Goal: Transaction & Acquisition: Book appointment/travel/reservation

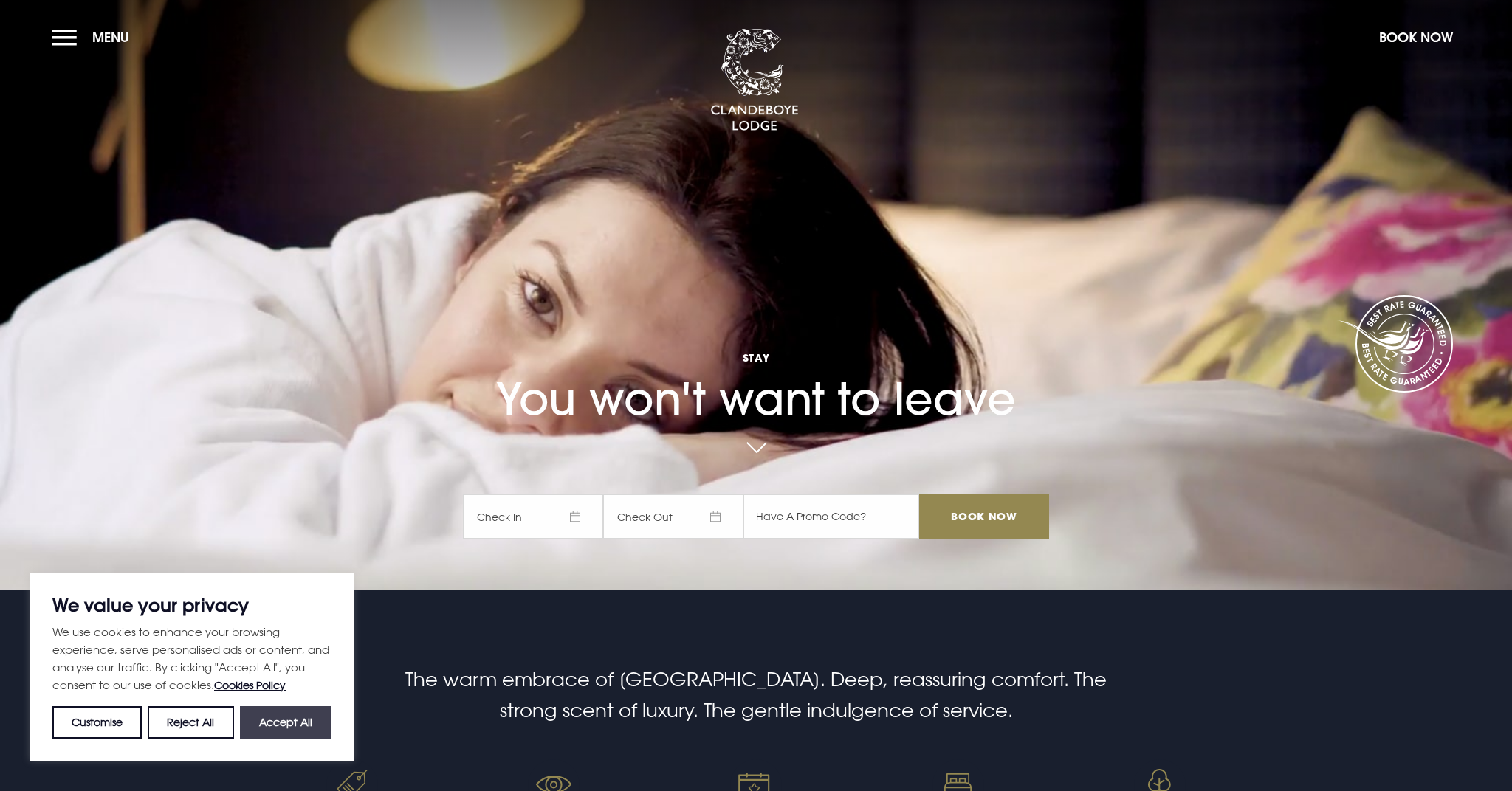
click at [290, 718] on button "Accept All" at bounding box center [286, 722] width 92 height 32
checkbox input "true"
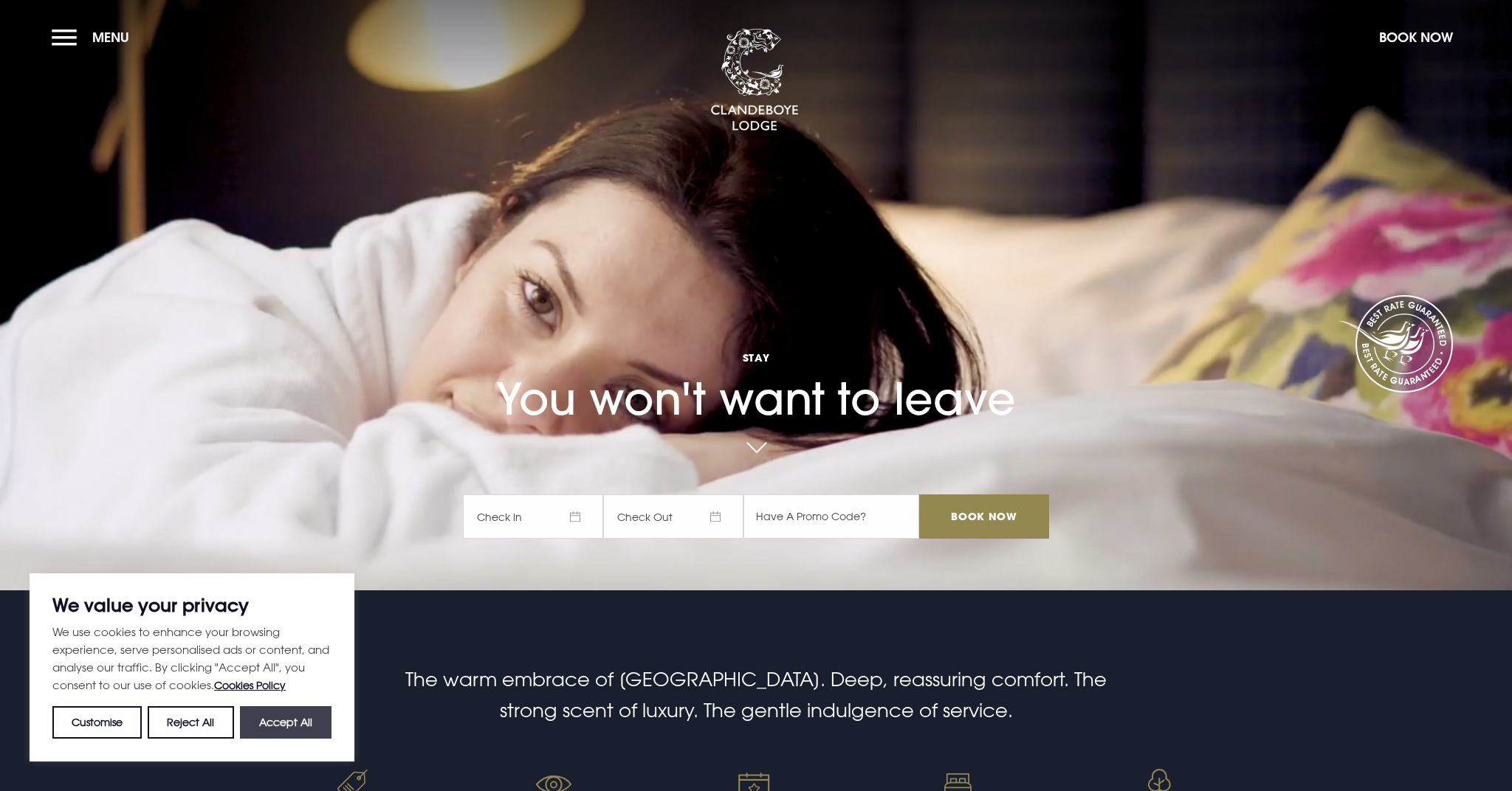
checkbox input "true"
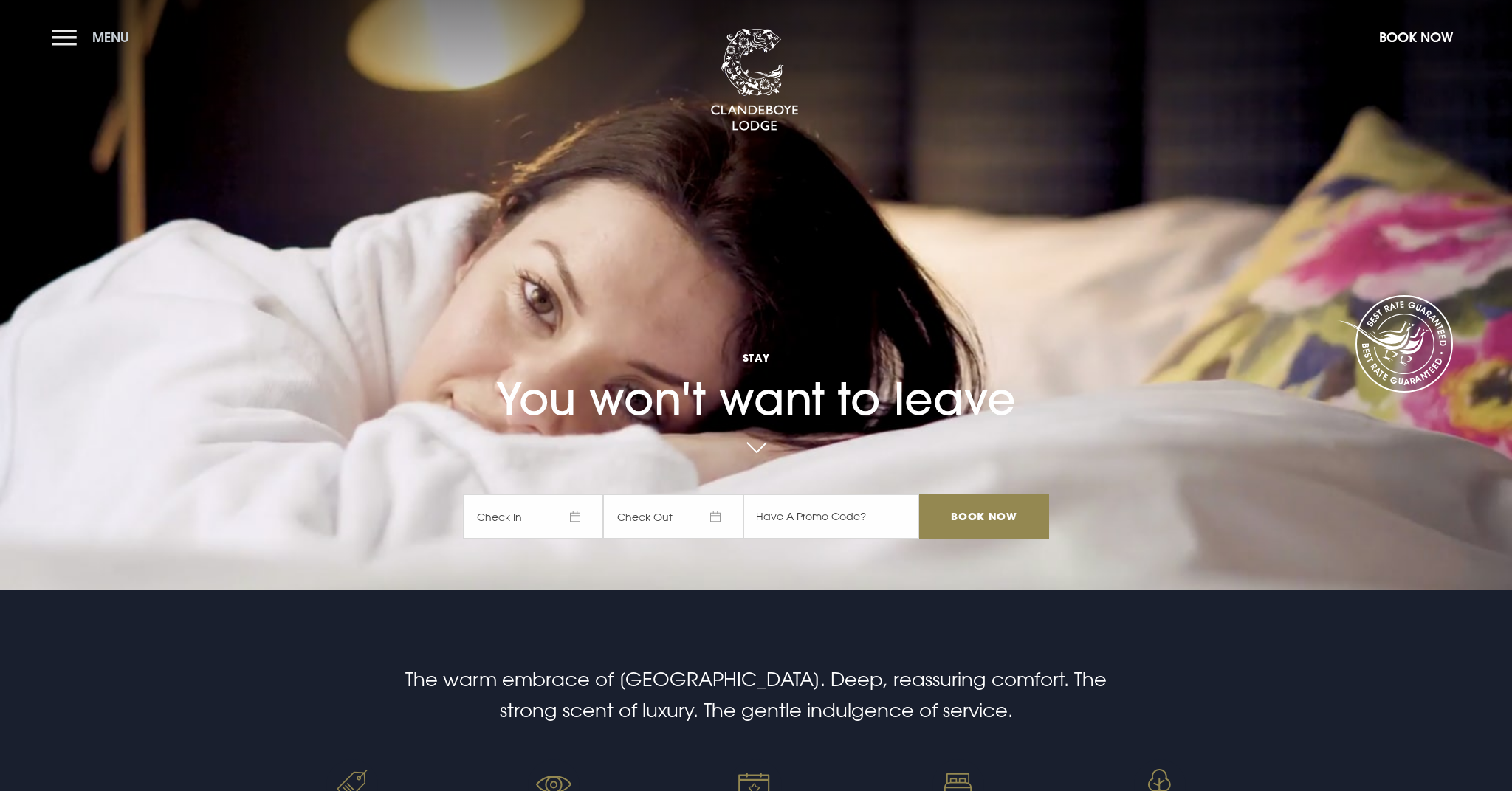
click at [75, 44] on button "Menu" at bounding box center [94, 37] width 85 height 32
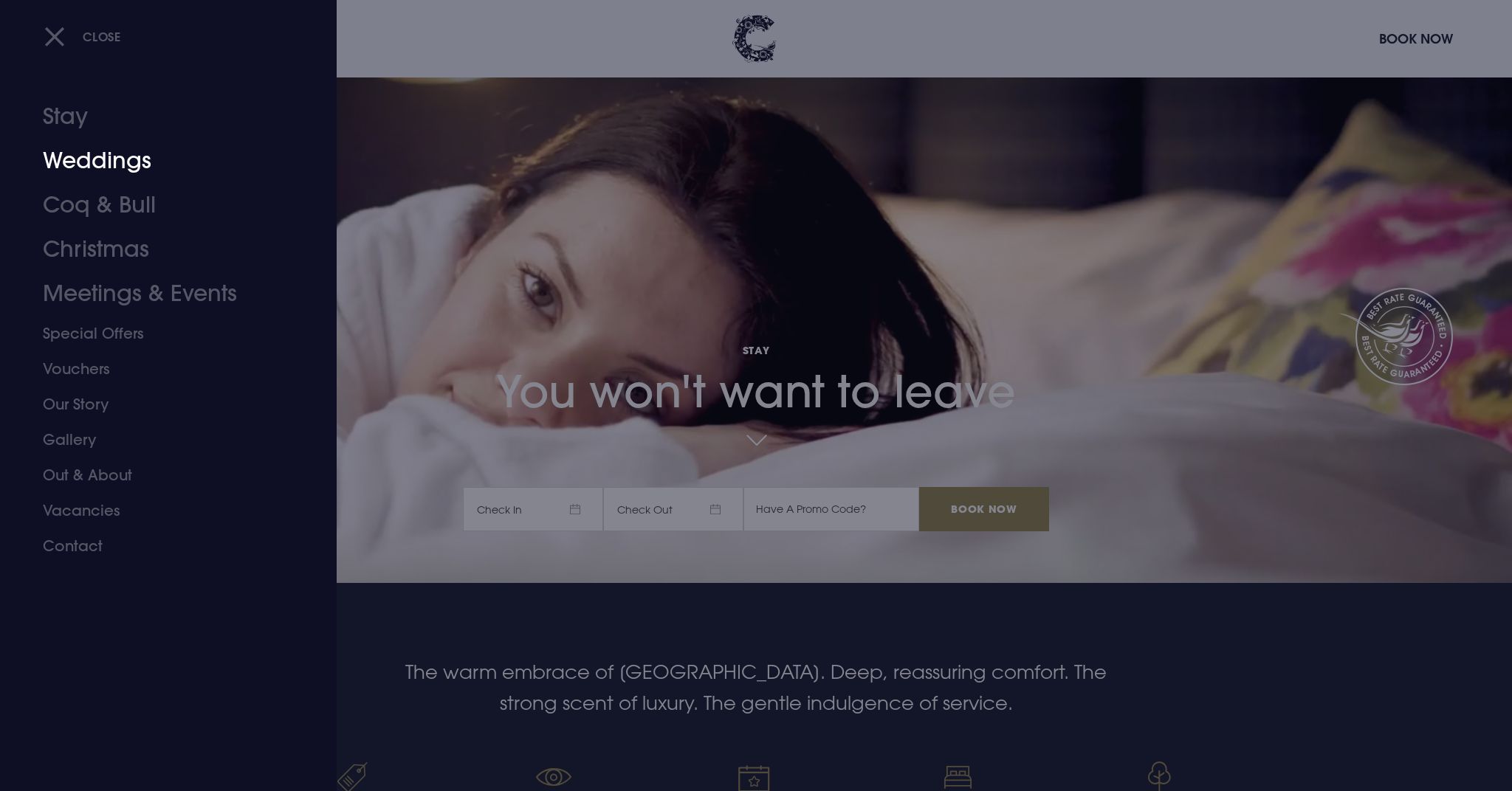
scroll to position [9, 0]
click at [65, 120] on link "Stay" at bounding box center [160, 117] width 234 height 44
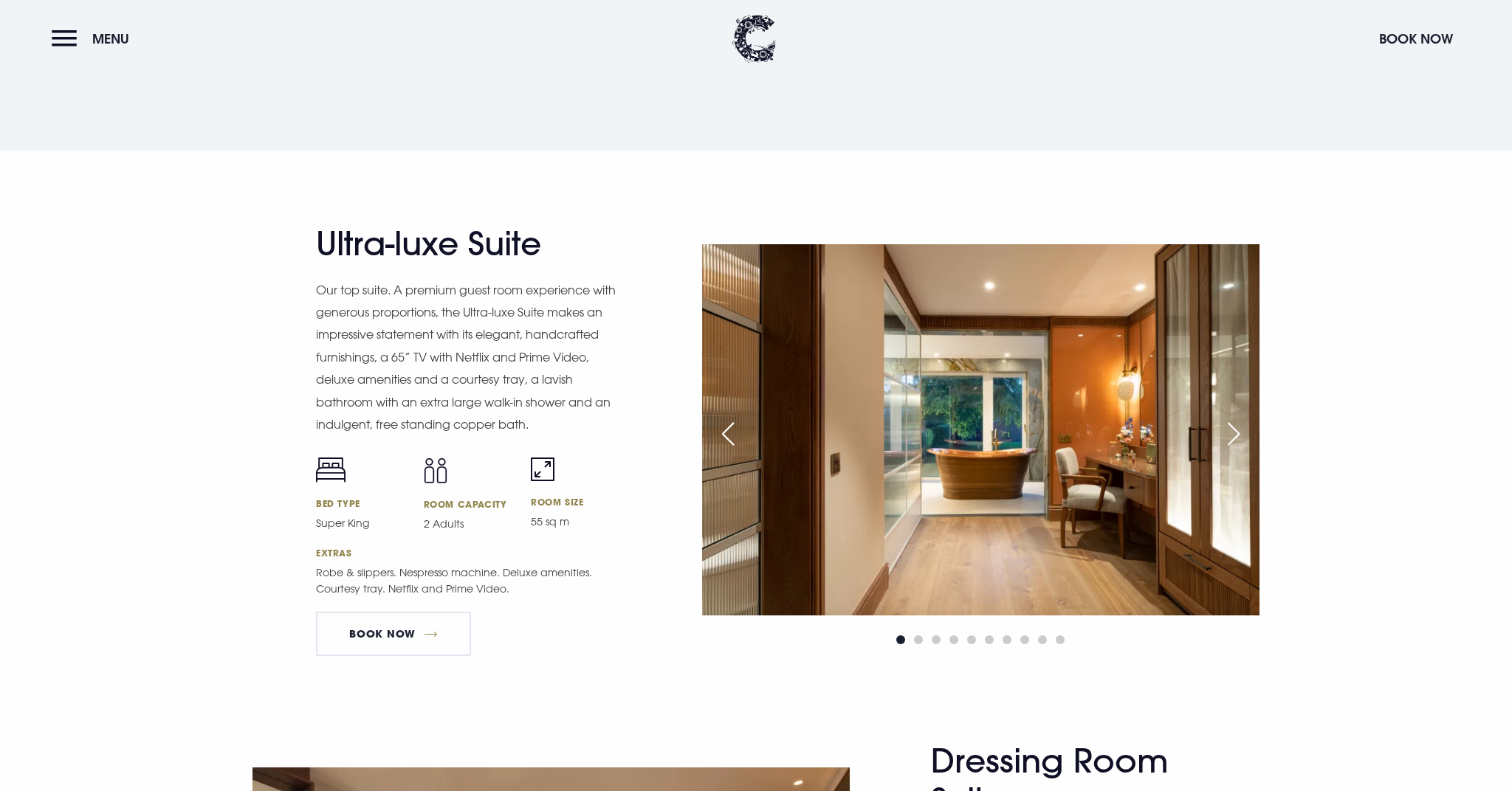
scroll to position [1759, 0]
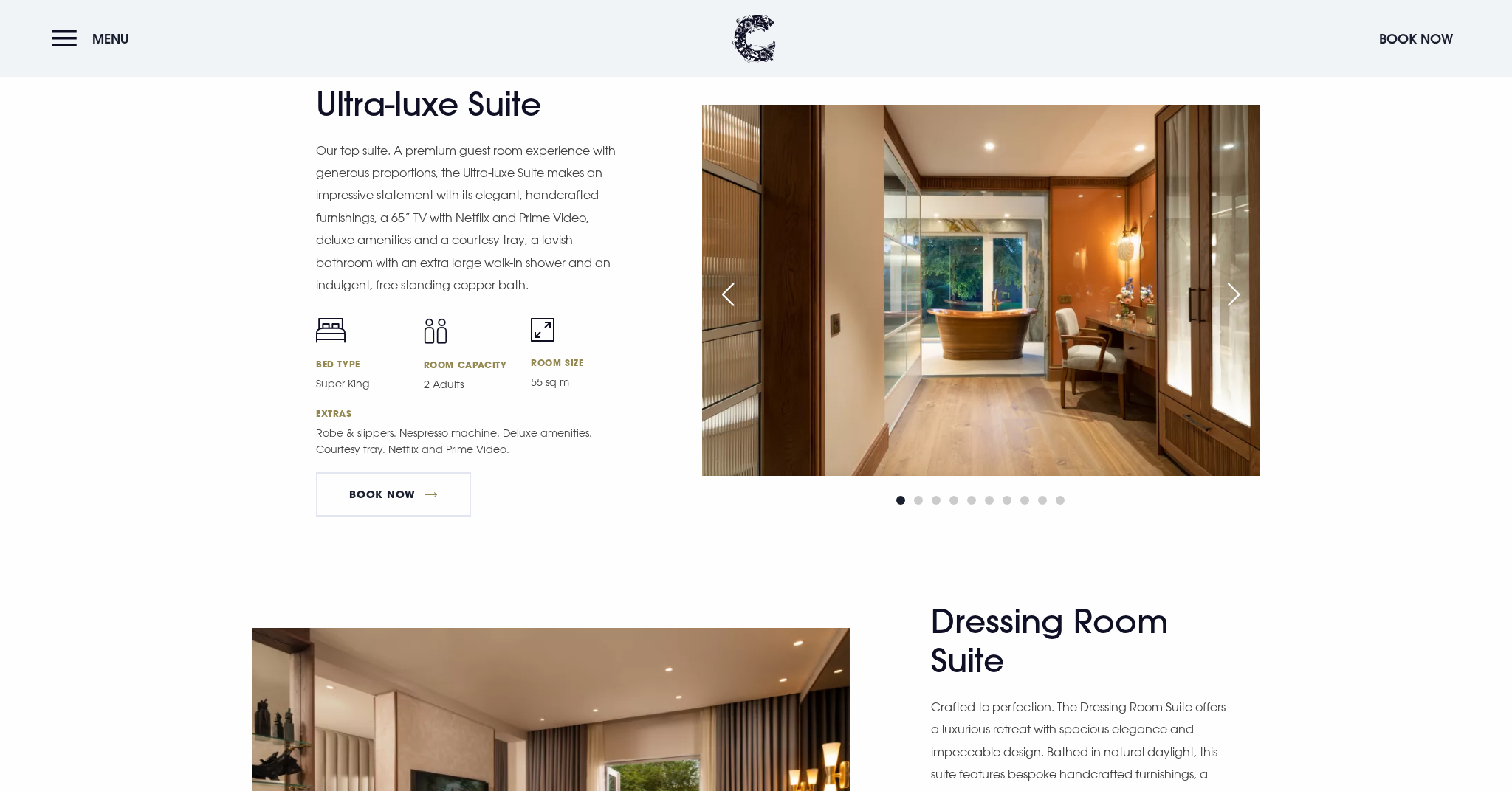
click at [1237, 287] on div "Next slide" at bounding box center [1233, 295] width 37 height 32
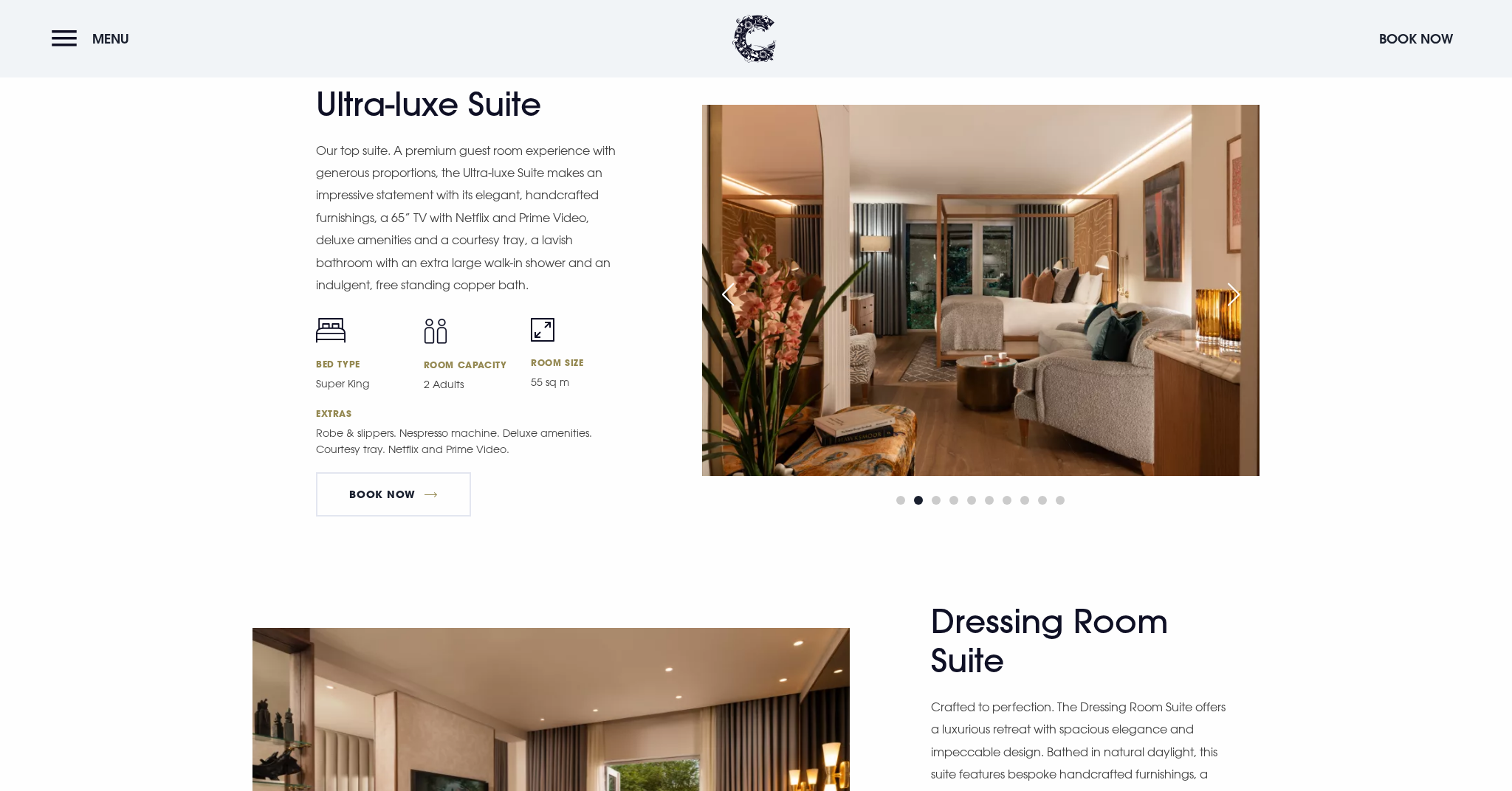
click at [1237, 287] on div "Next slide" at bounding box center [1233, 295] width 37 height 32
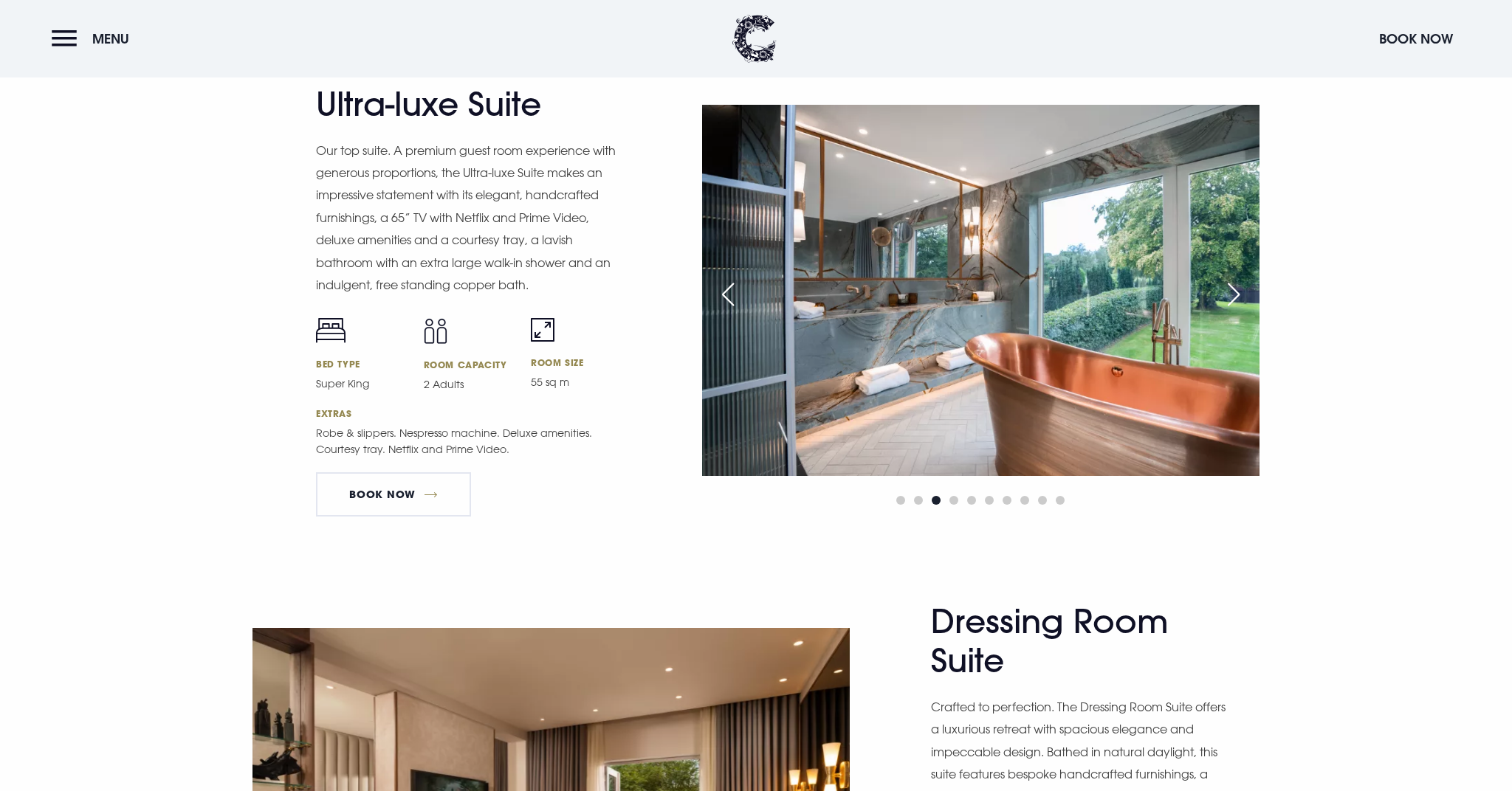
click at [1237, 287] on div "Next slide" at bounding box center [1233, 295] width 37 height 32
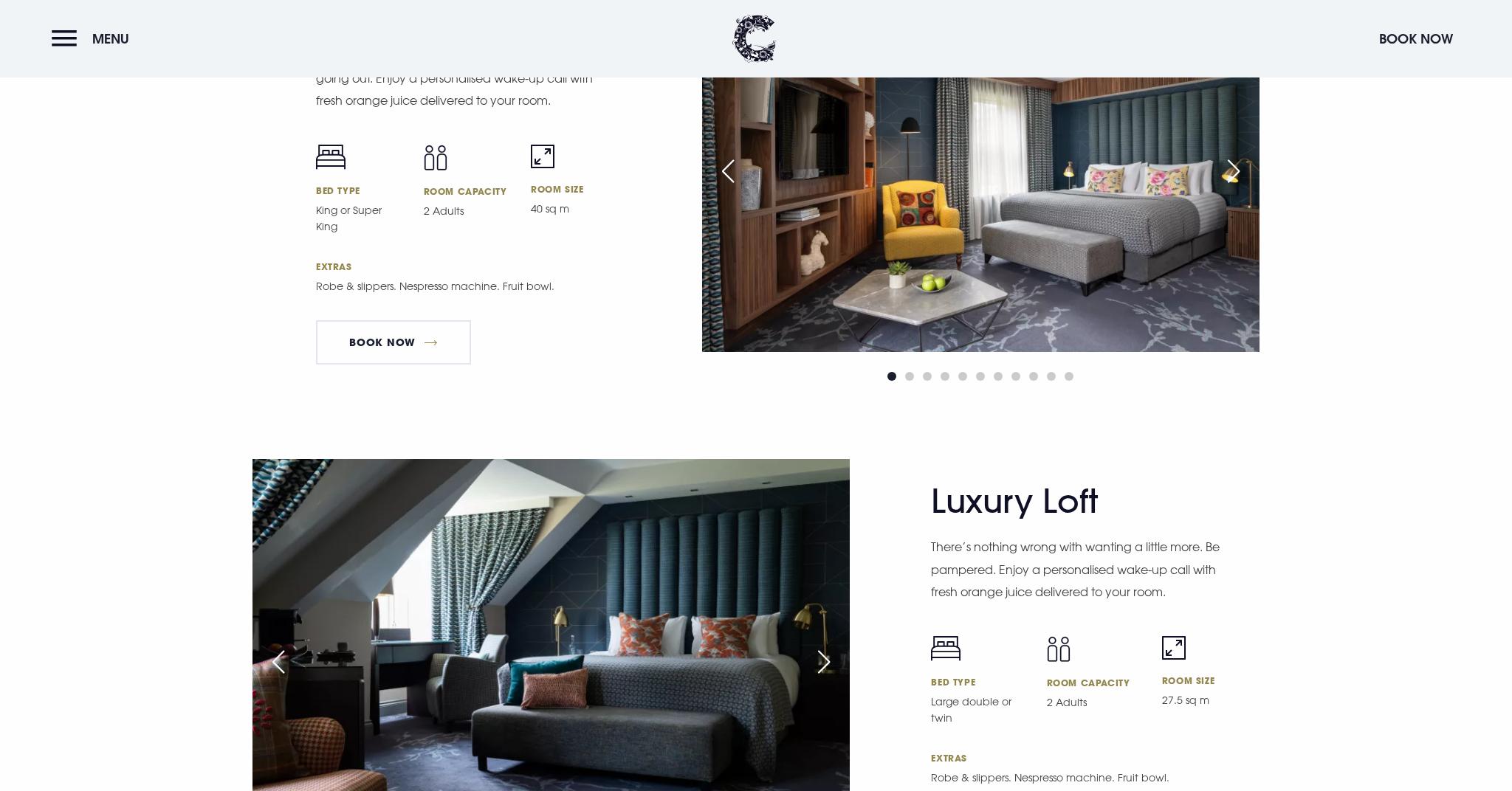
scroll to position [2938, 0]
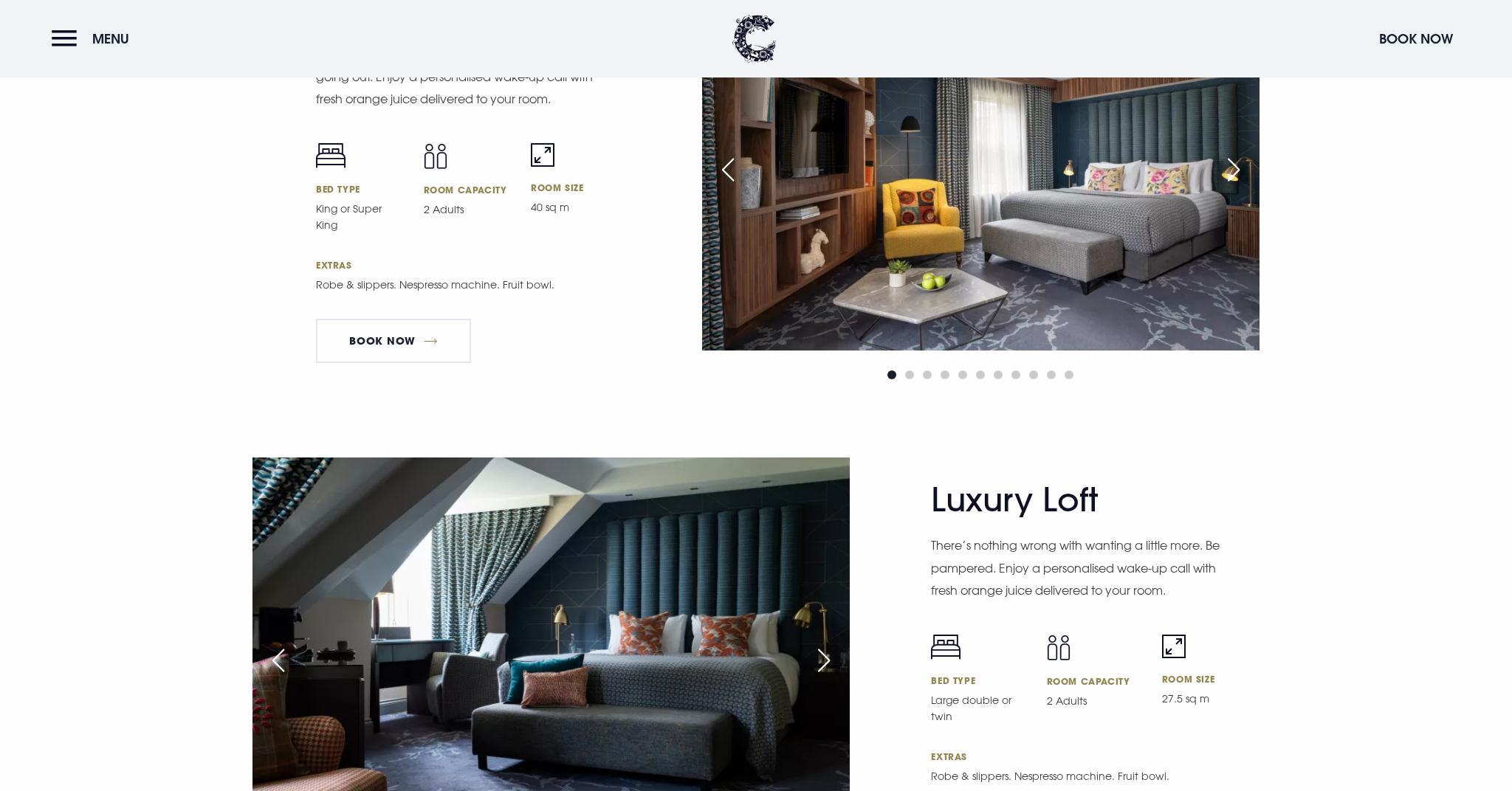
click at [1236, 160] on div "Next slide" at bounding box center [1233, 170] width 37 height 32
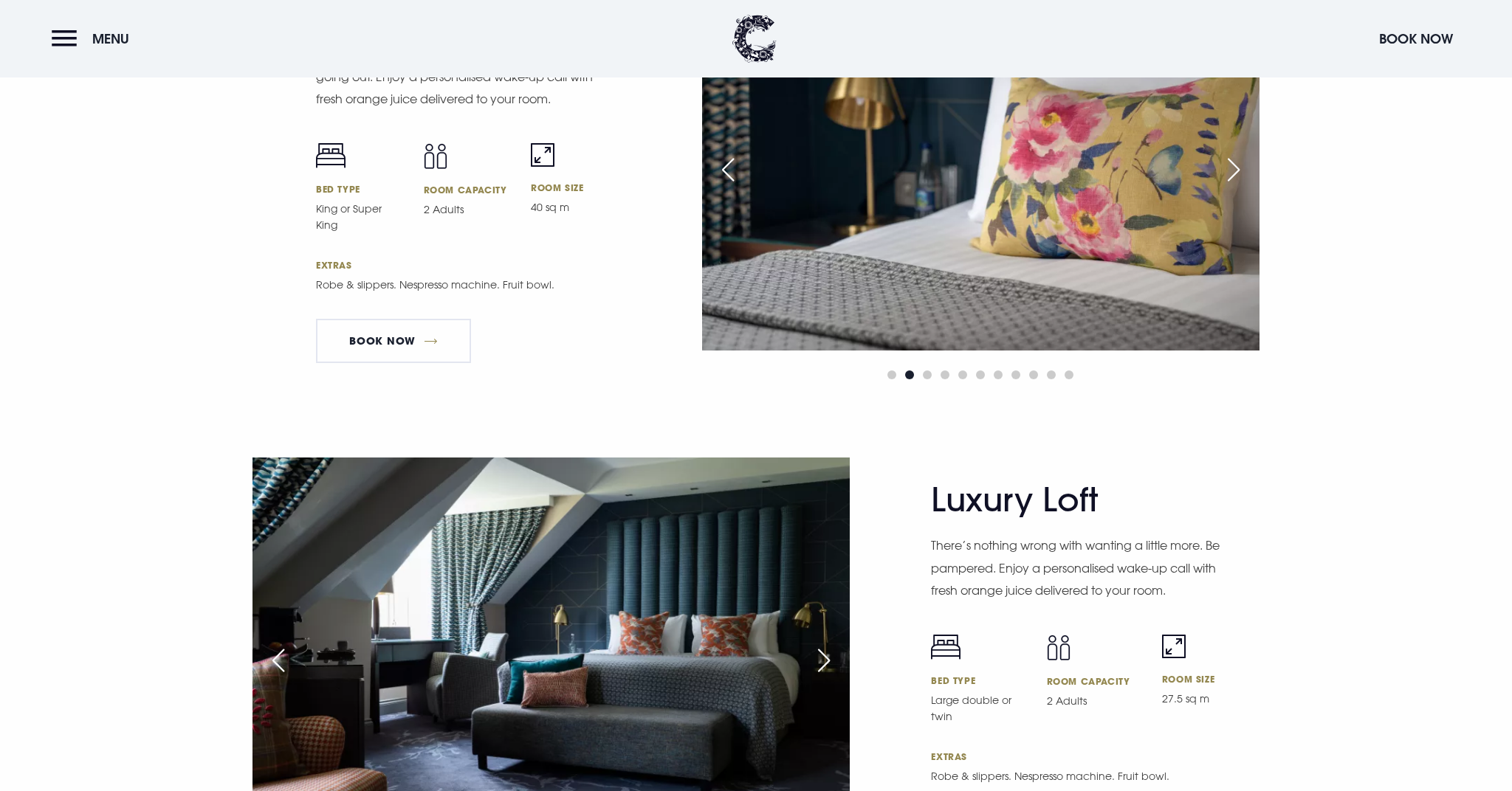
click at [1236, 160] on div "Next slide" at bounding box center [1233, 170] width 37 height 32
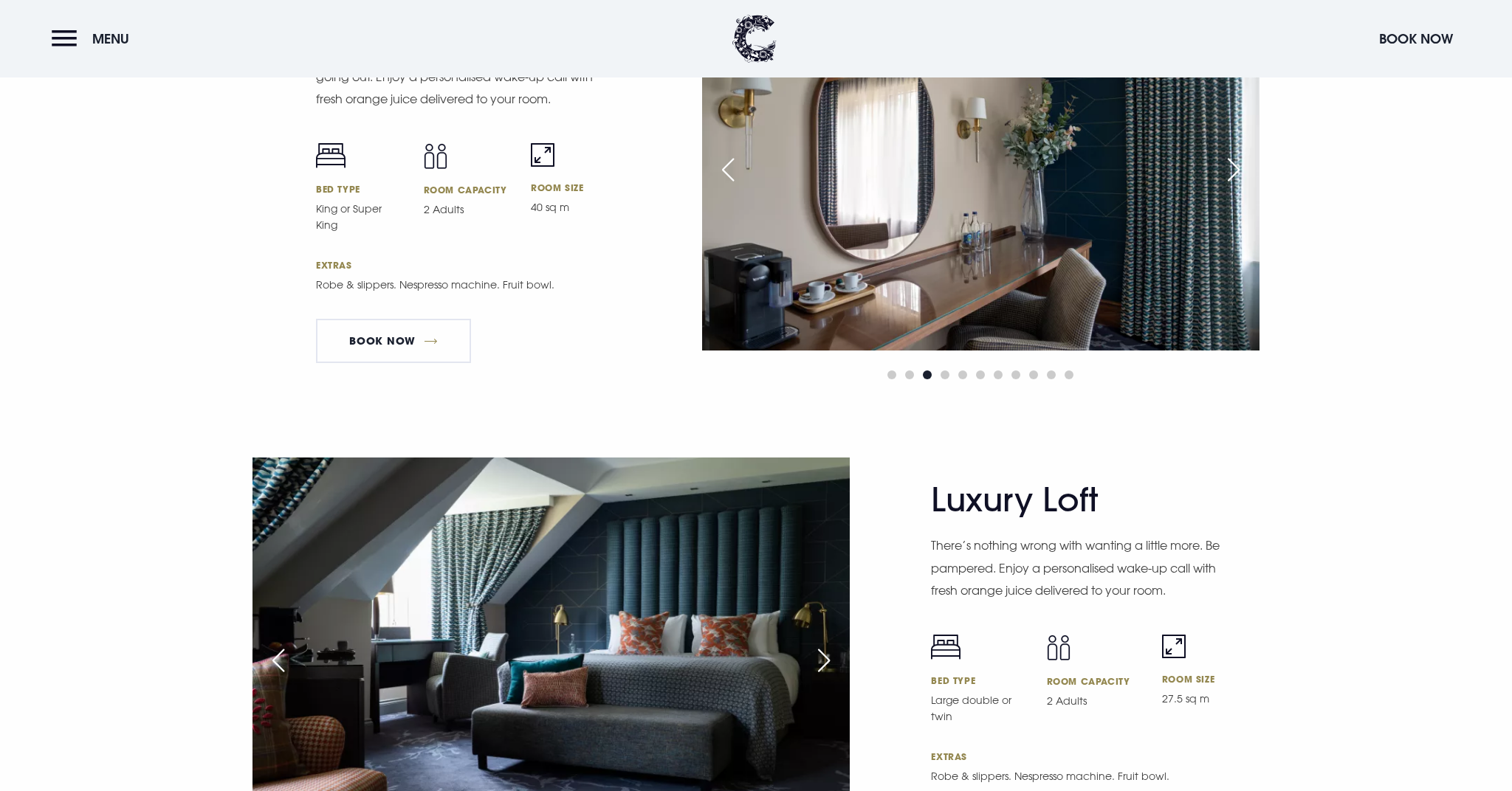
click at [1236, 160] on div "Next slide" at bounding box center [1233, 170] width 37 height 32
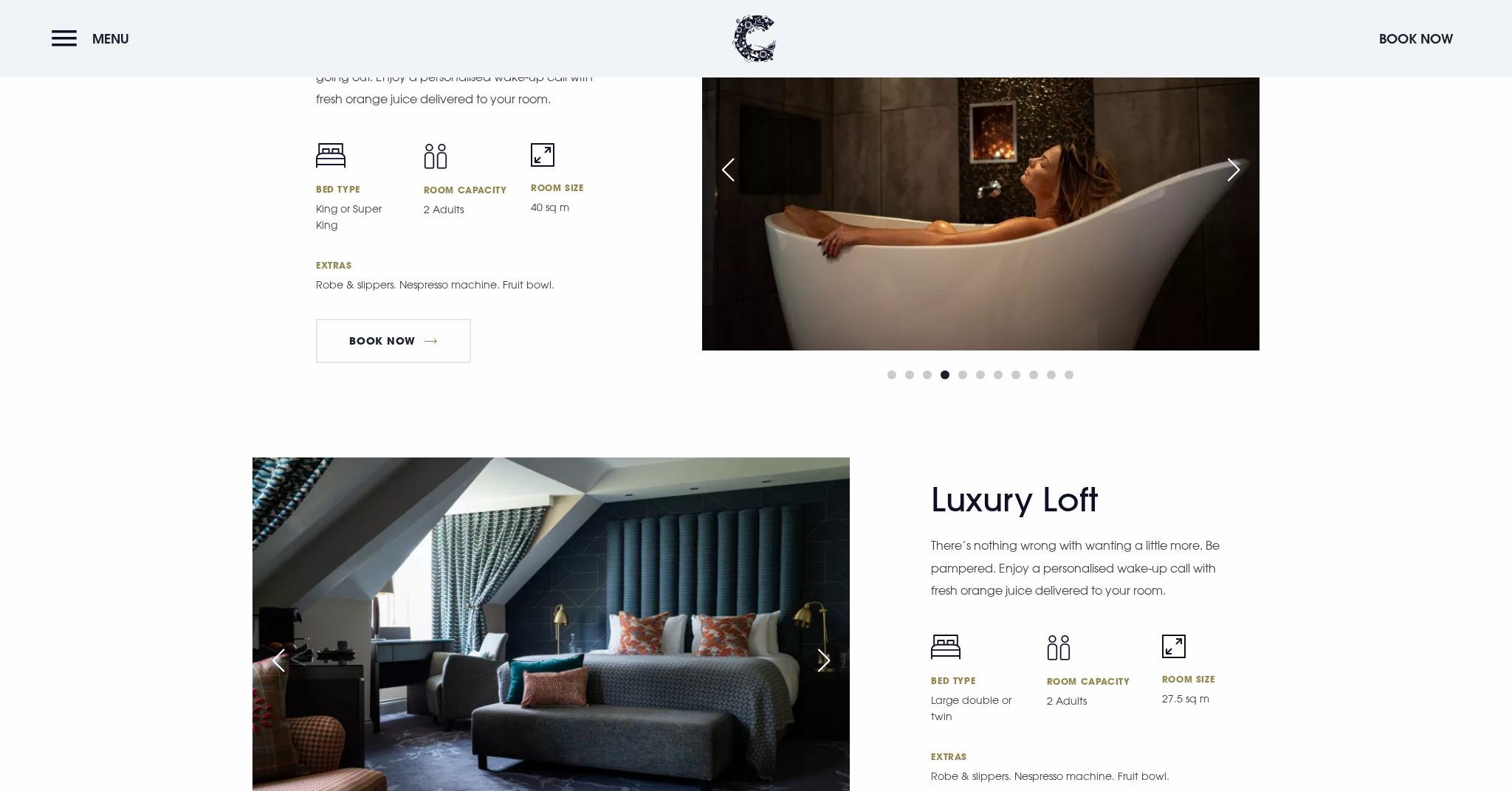
click at [1236, 160] on div "Next slide" at bounding box center [1233, 170] width 37 height 32
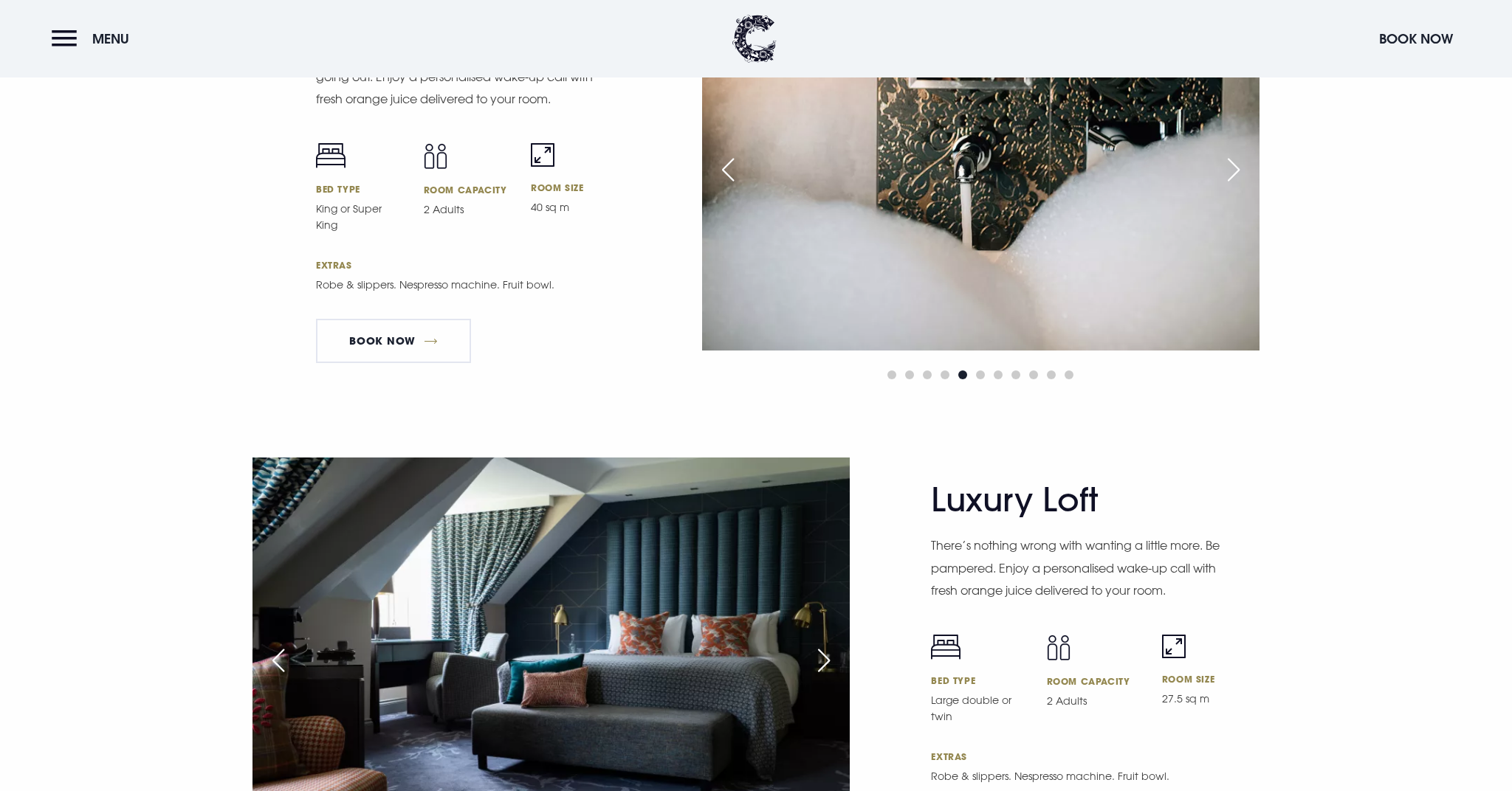
click at [1236, 160] on div "Next slide" at bounding box center [1233, 170] width 37 height 32
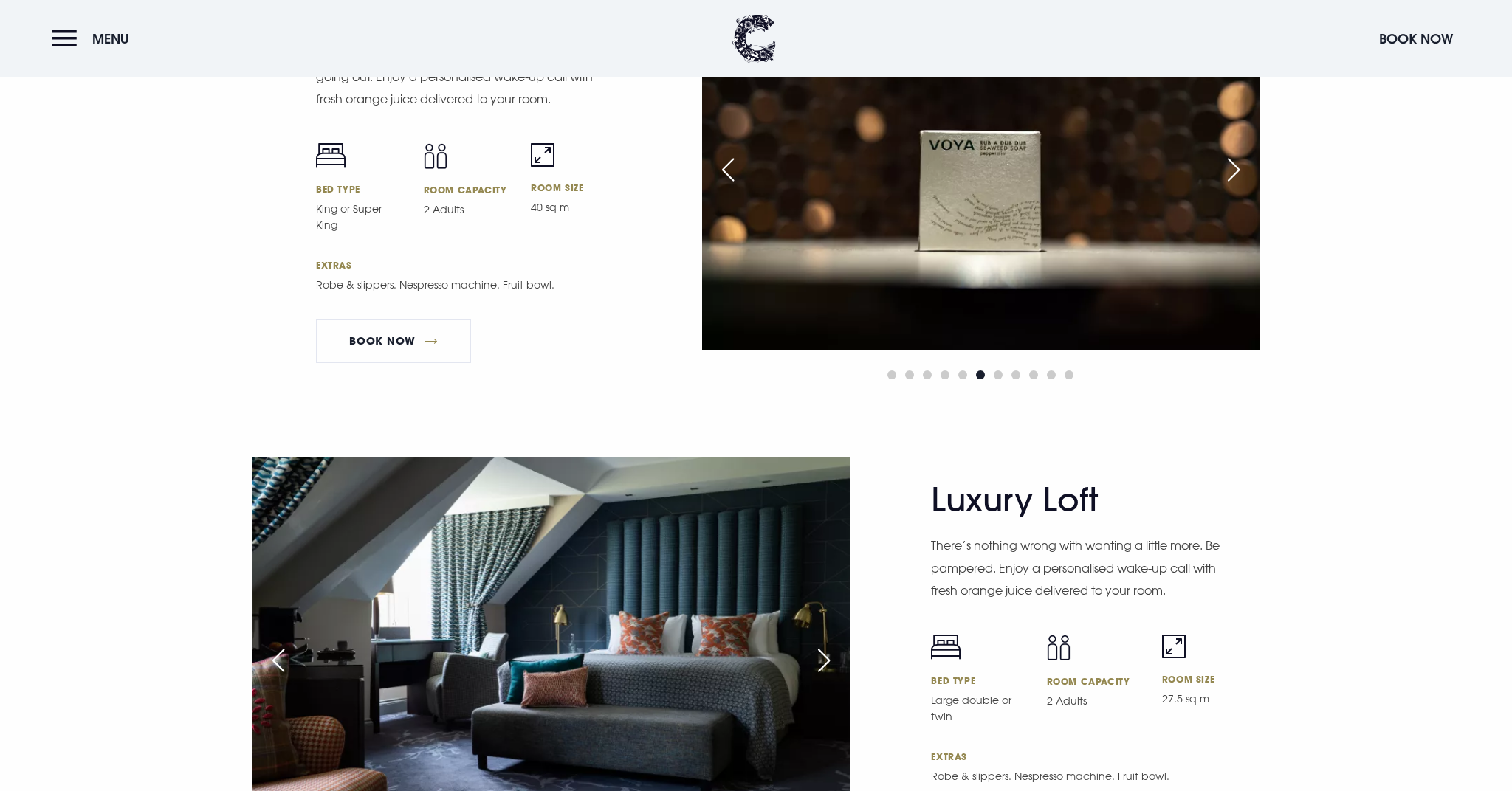
click at [1236, 160] on div "Next slide" at bounding box center [1233, 170] width 37 height 32
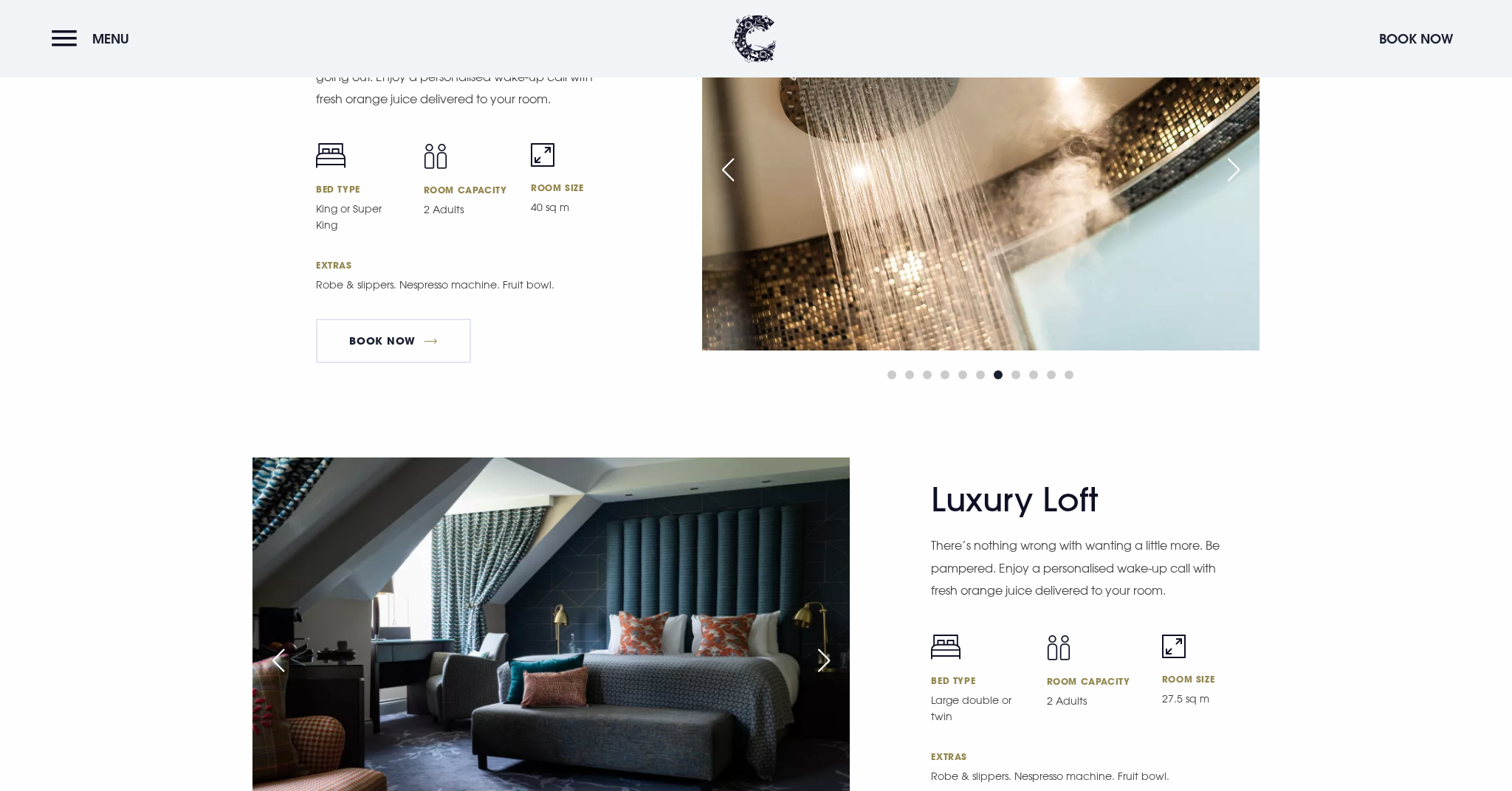
click at [1236, 160] on div "Next slide" at bounding box center [1233, 170] width 37 height 32
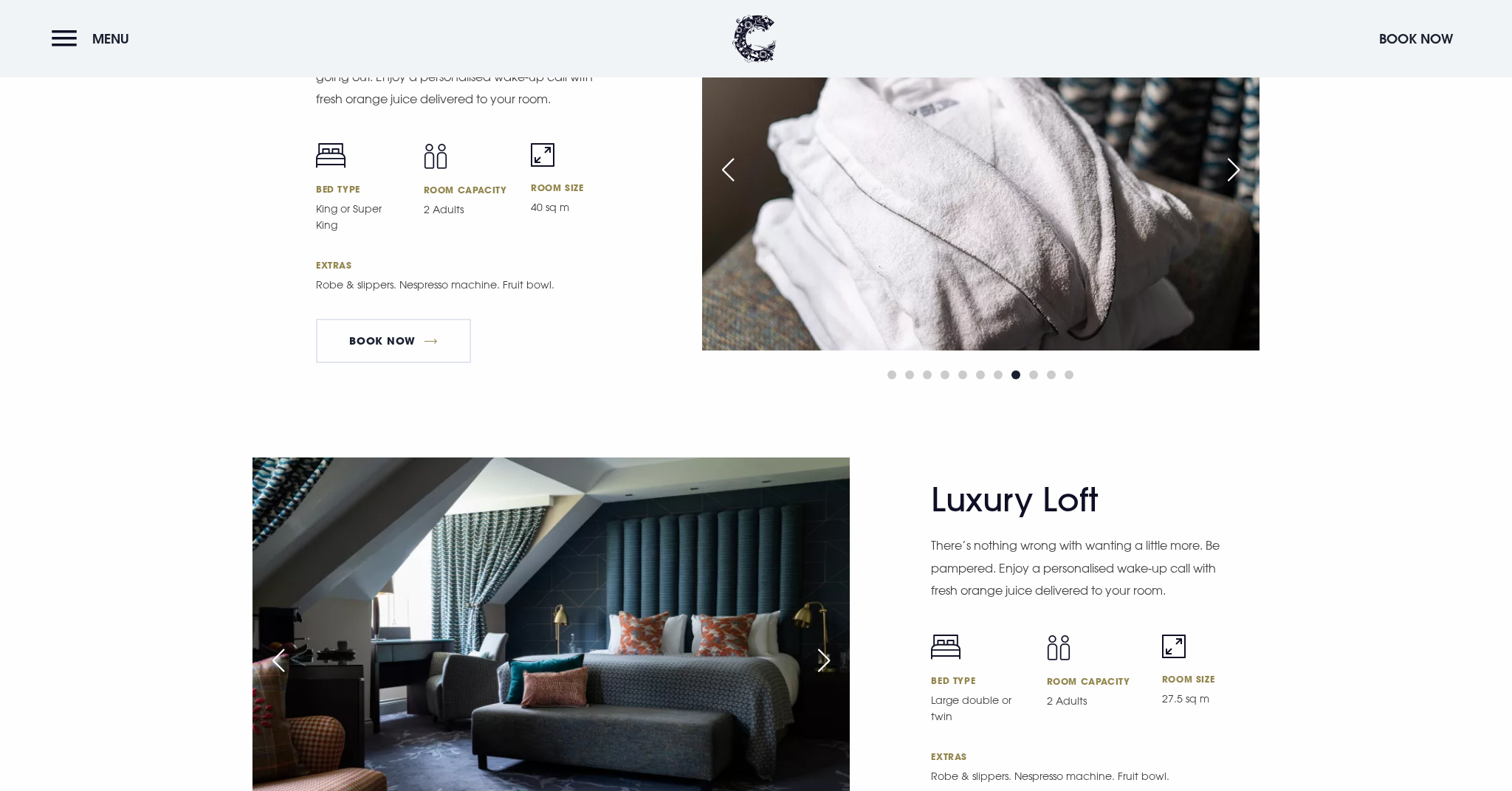
click at [1236, 160] on div "Next slide" at bounding box center [1233, 170] width 37 height 32
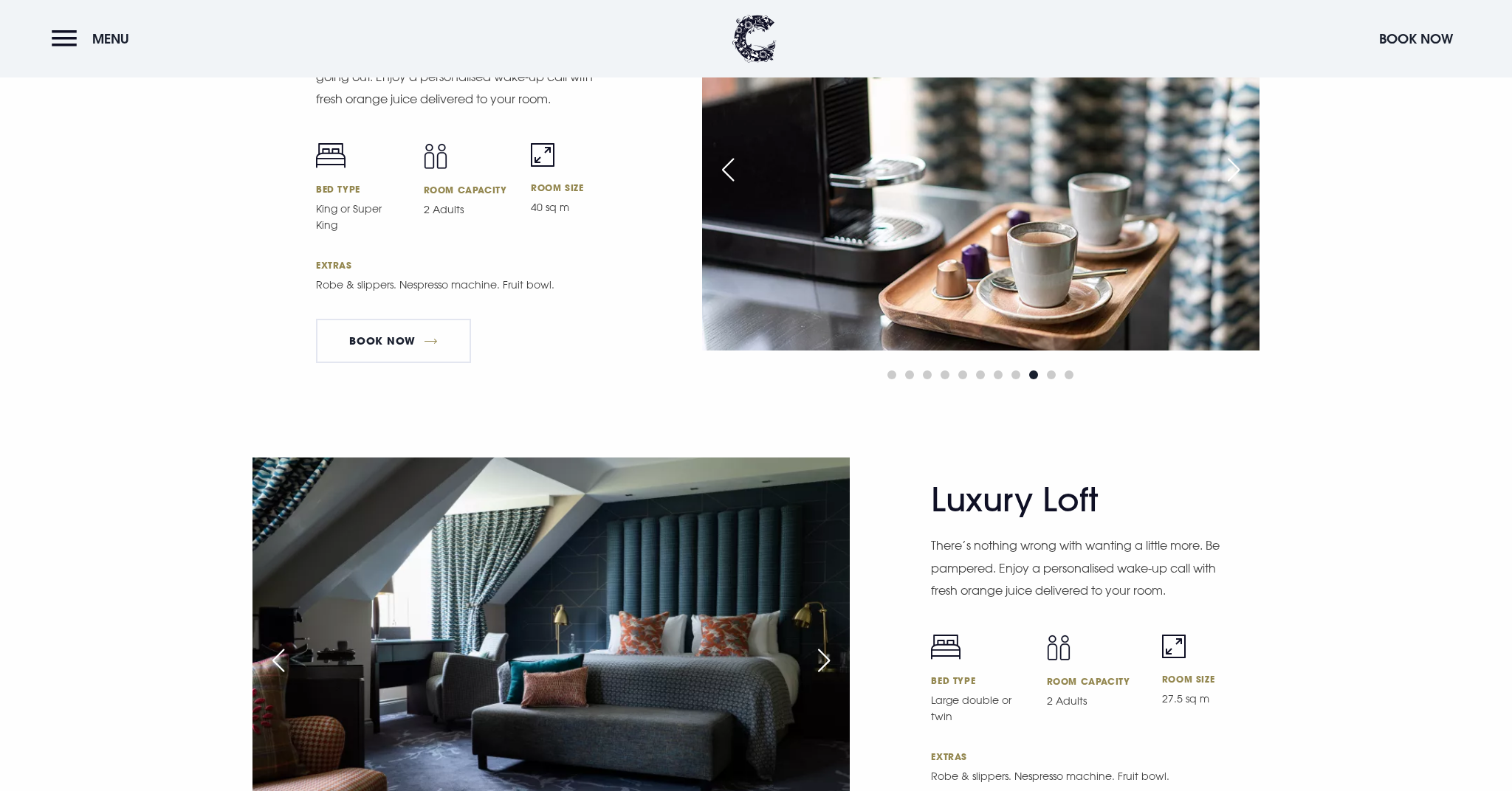
click at [1236, 160] on div "Next slide" at bounding box center [1233, 170] width 37 height 32
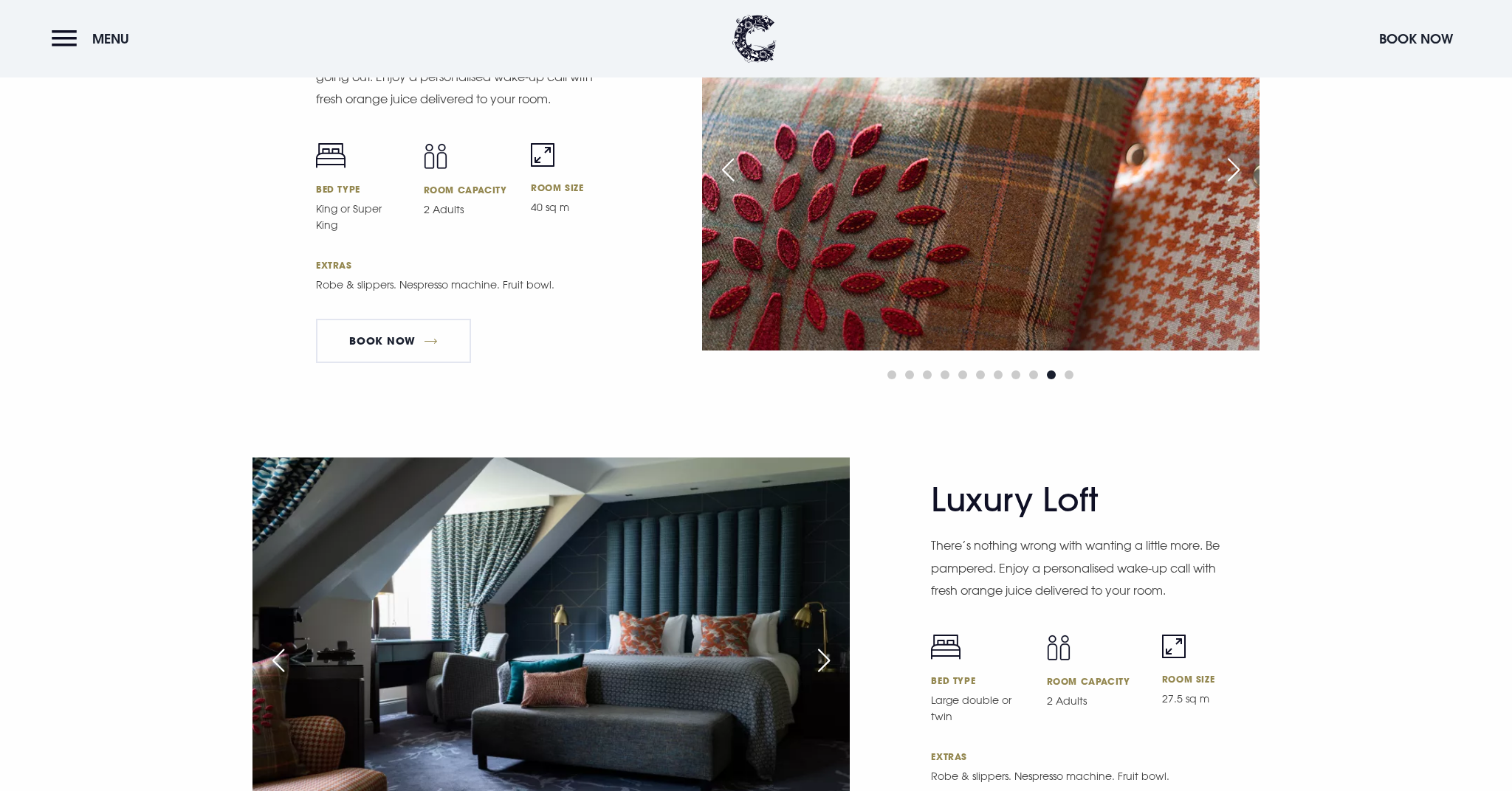
click at [1236, 160] on div "Next slide" at bounding box center [1233, 170] width 37 height 32
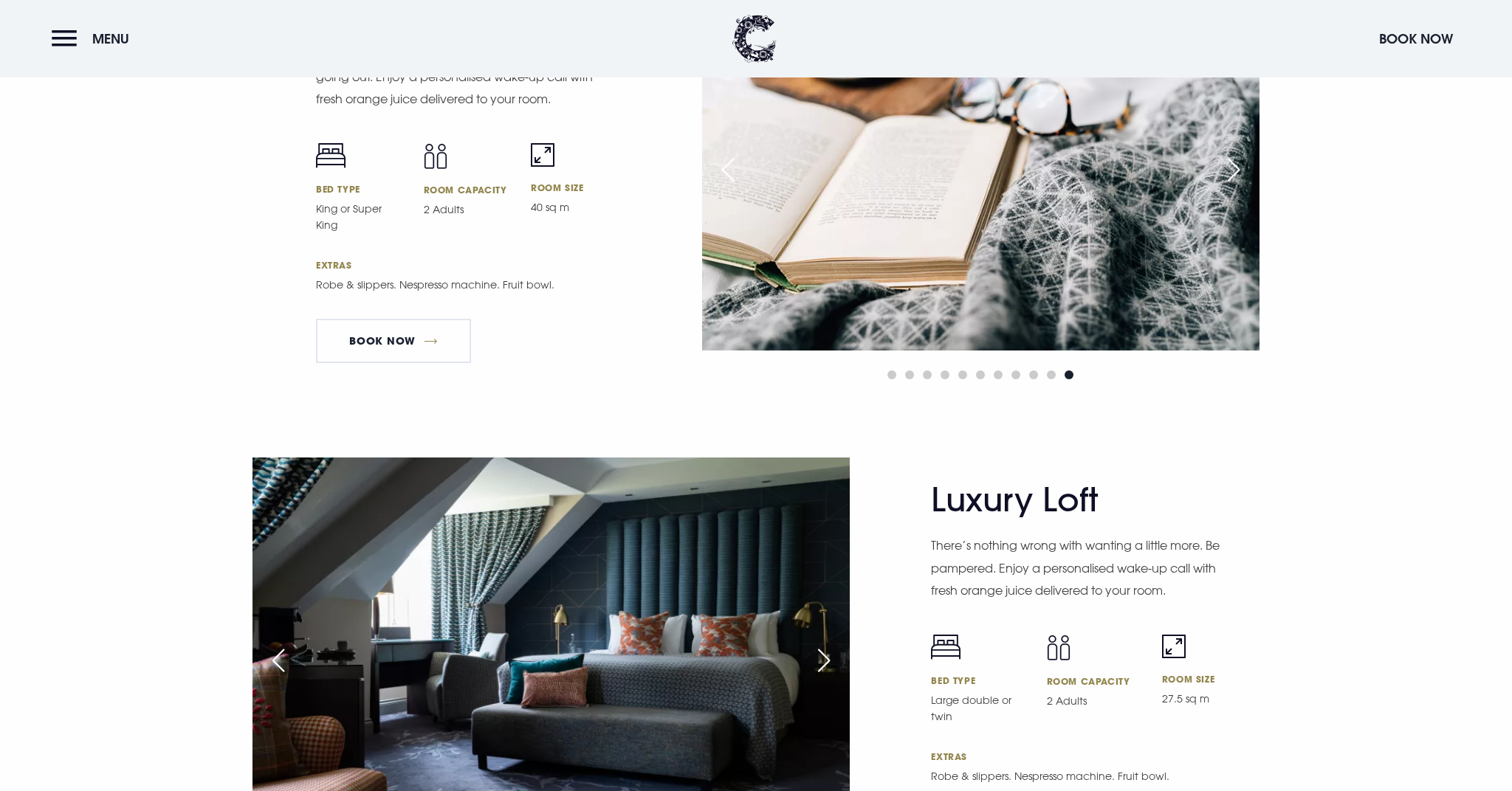
click at [1236, 160] on div "Next slide" at bounding box center [1233, 170] width 37 height 32
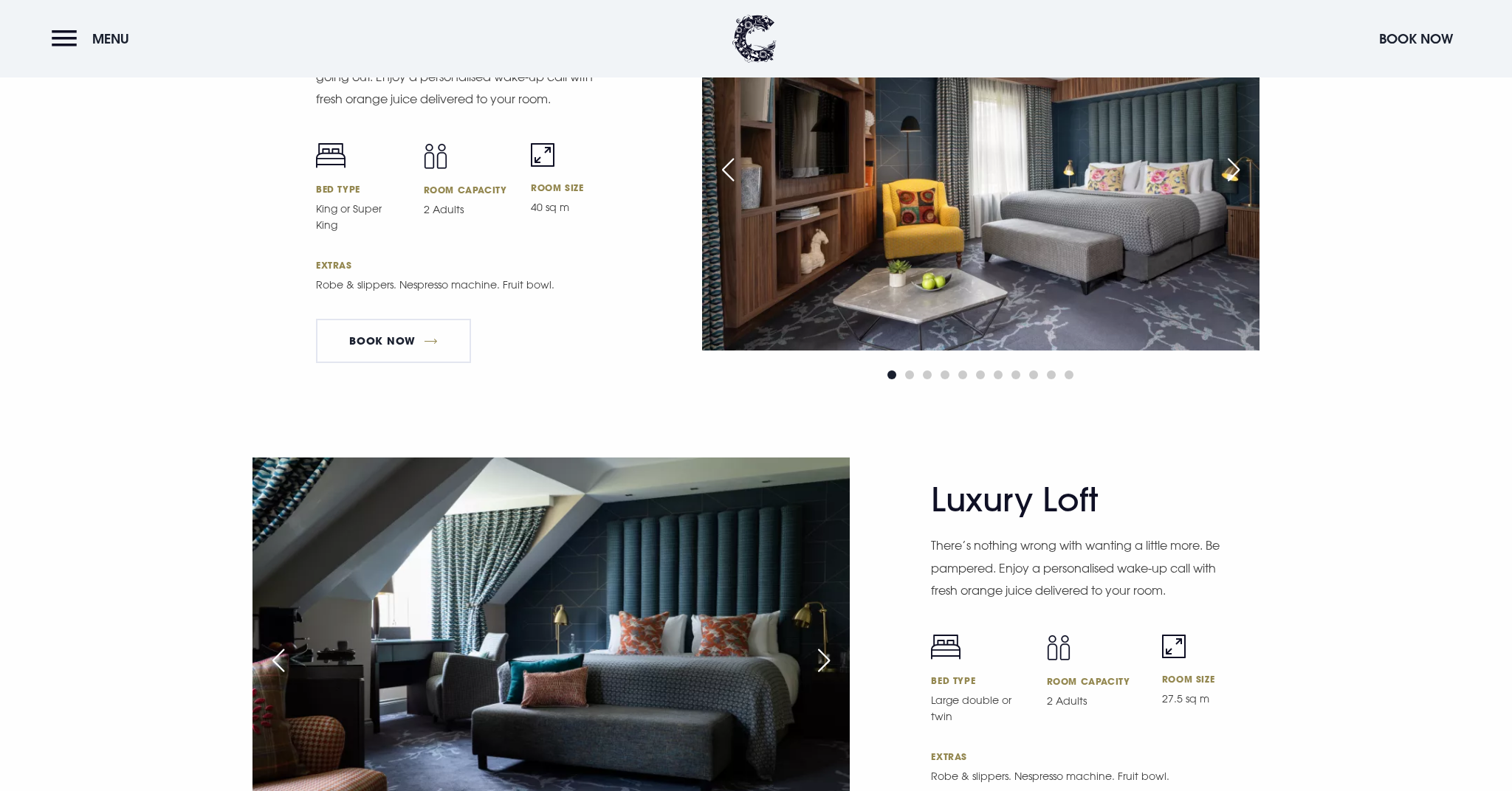
click at [1236, 160] on div "Next slide" at bounding box center [1233, 170] width 37 height 32
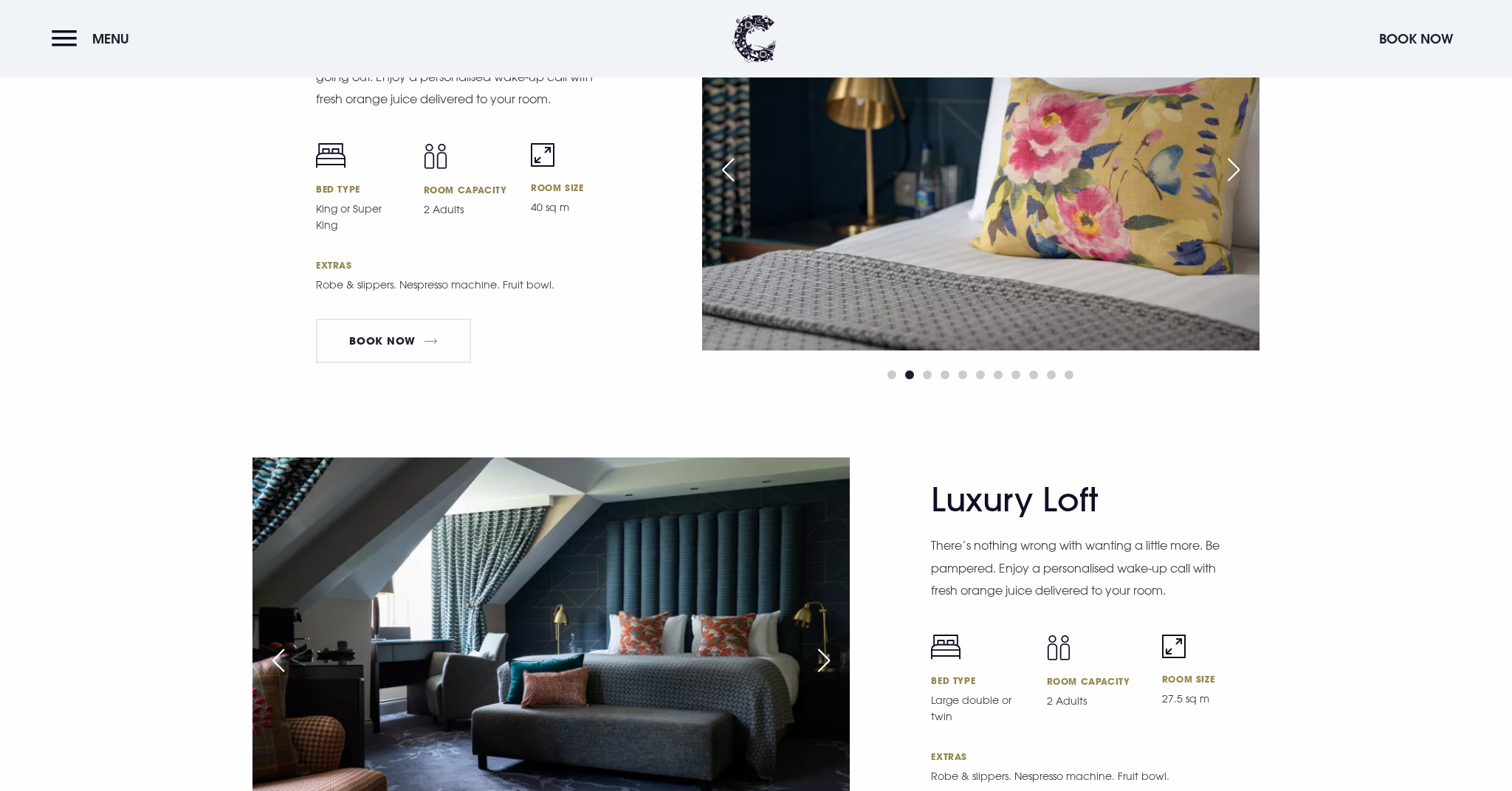
click at [1236, 160] on div "Next slide" at bounding box center [1233, 170] width 37 height 32
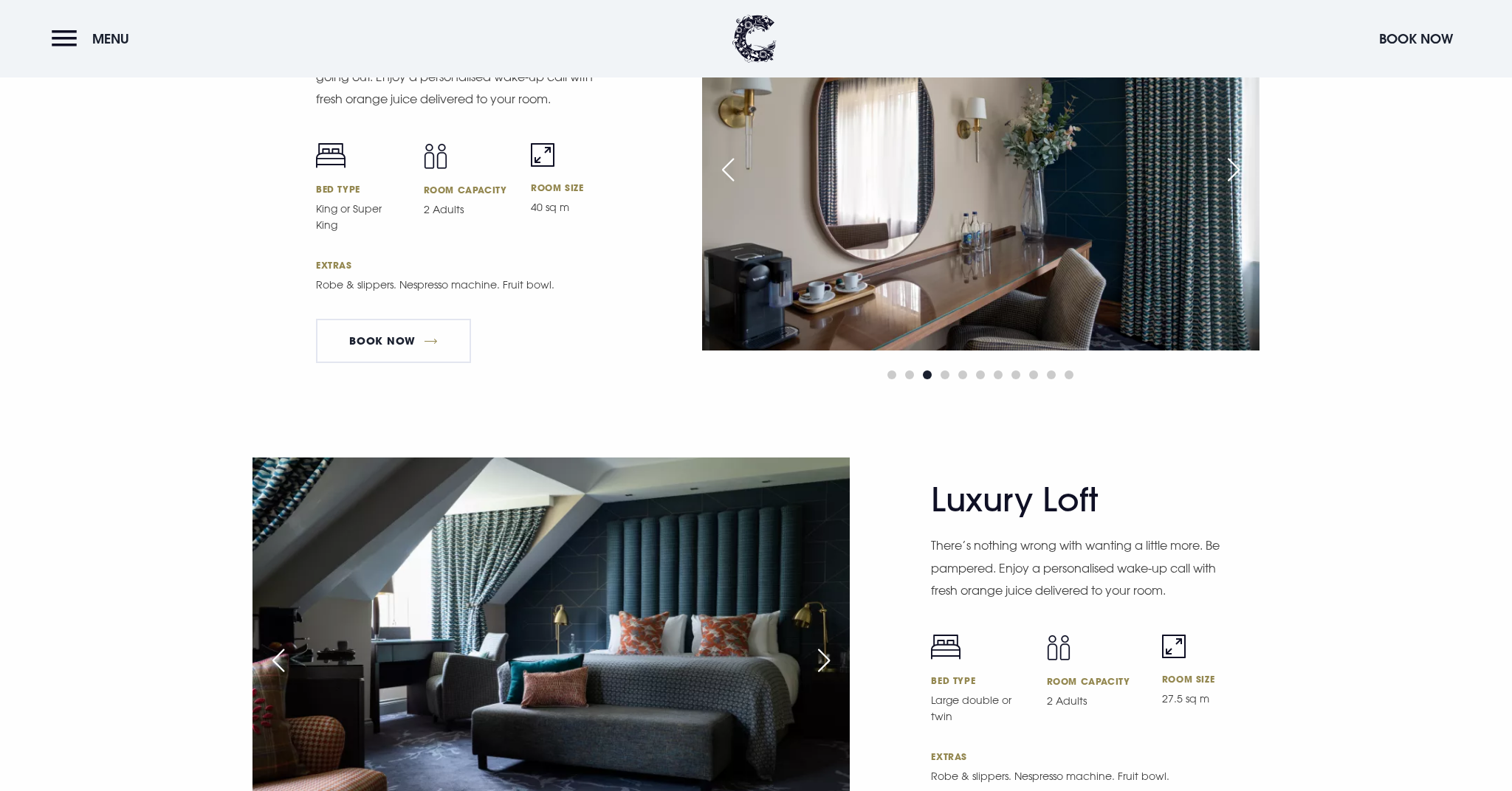
click at [1236, 160] on div "Next slide" at bounding box center [1233, 170] width 37 height 32
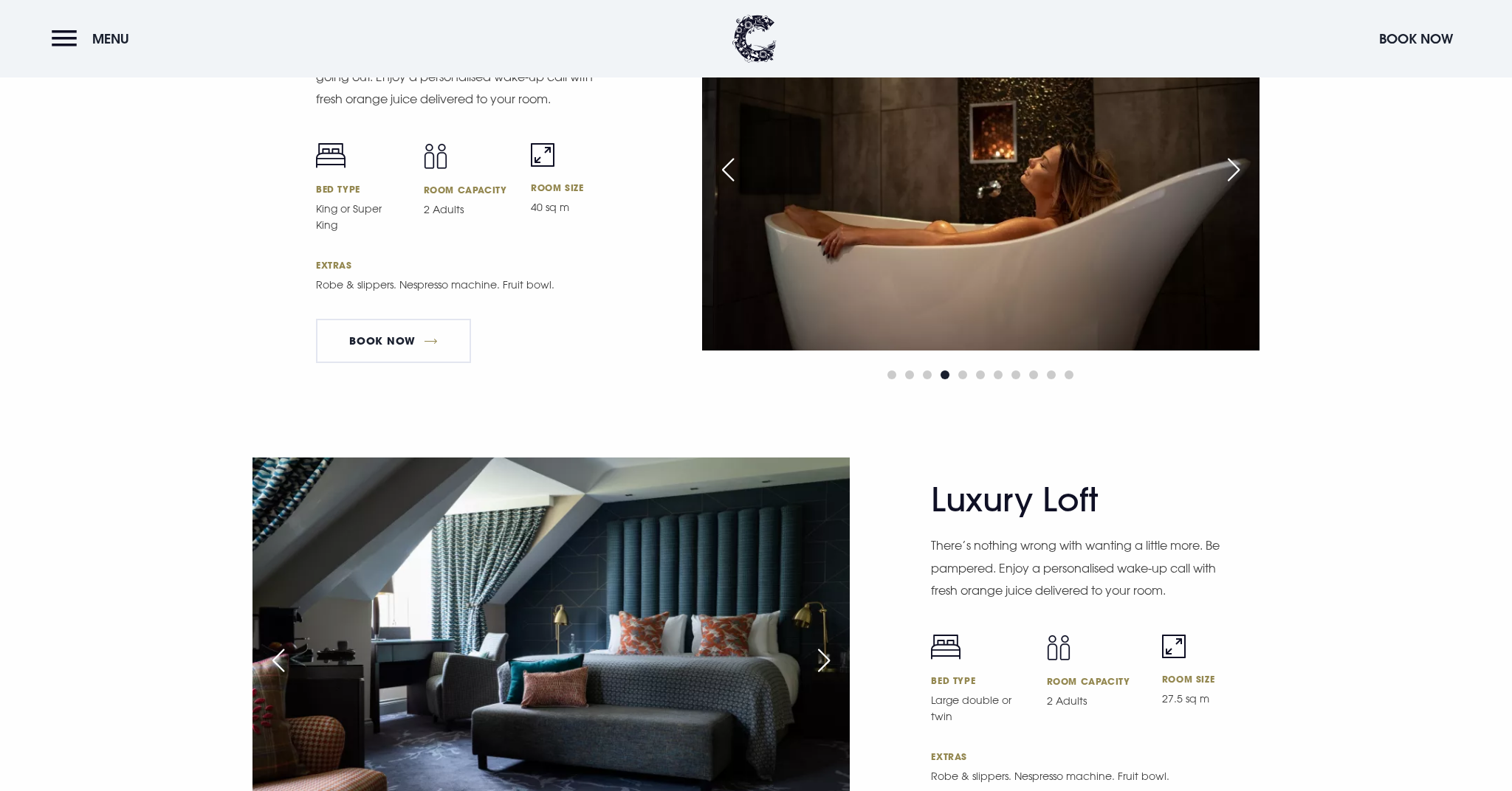
click at [1236, 160] on div "Next slide" at bounding box center [1233, 170] width 37 height 32
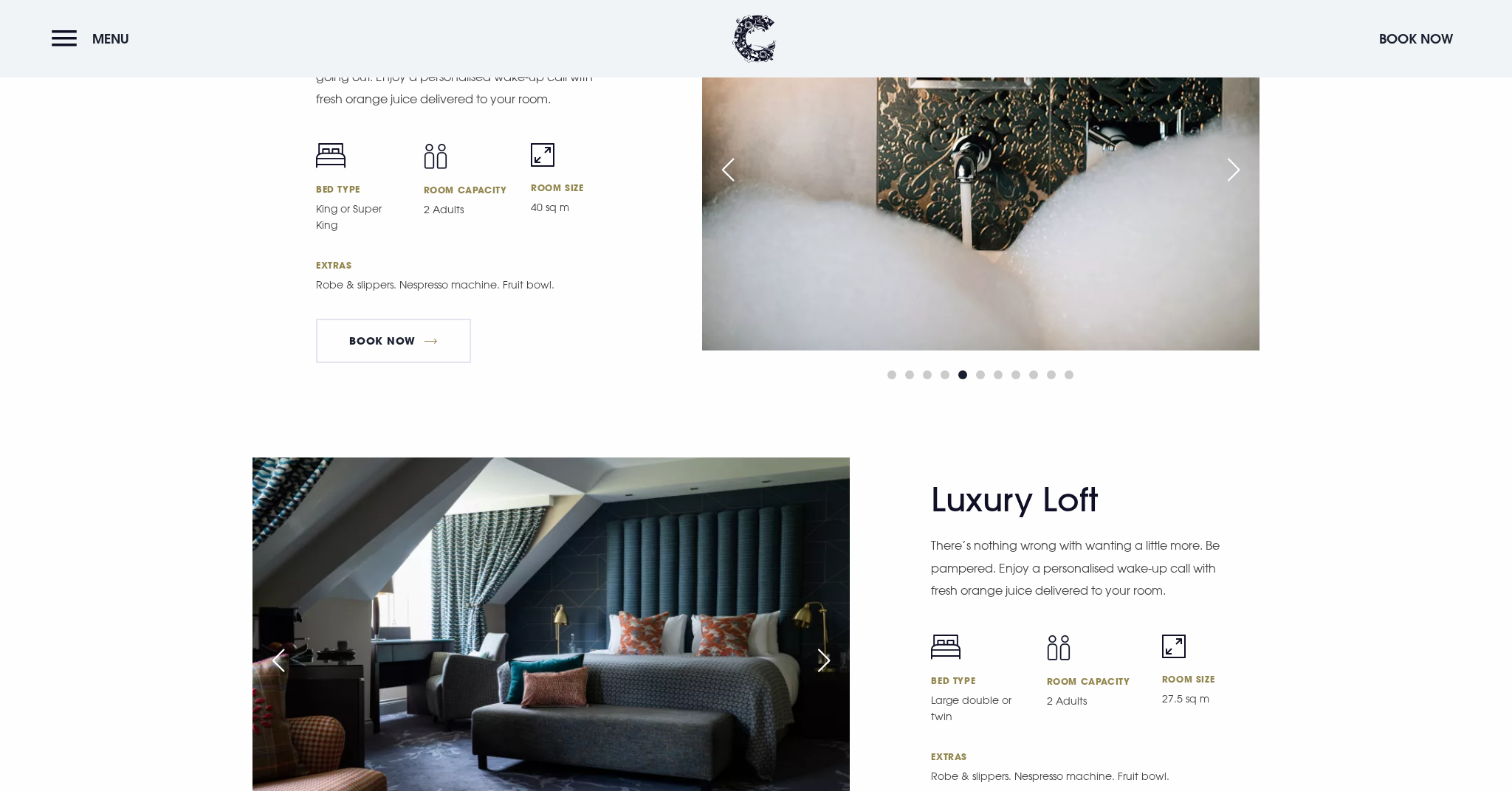
click at [1236, 160] on div "Next slide" at bounding box center [1233, 170] width 37 height 32
click at [393, 326] on link "Book Now" at bounding box center [394, 341] width 155 height 44
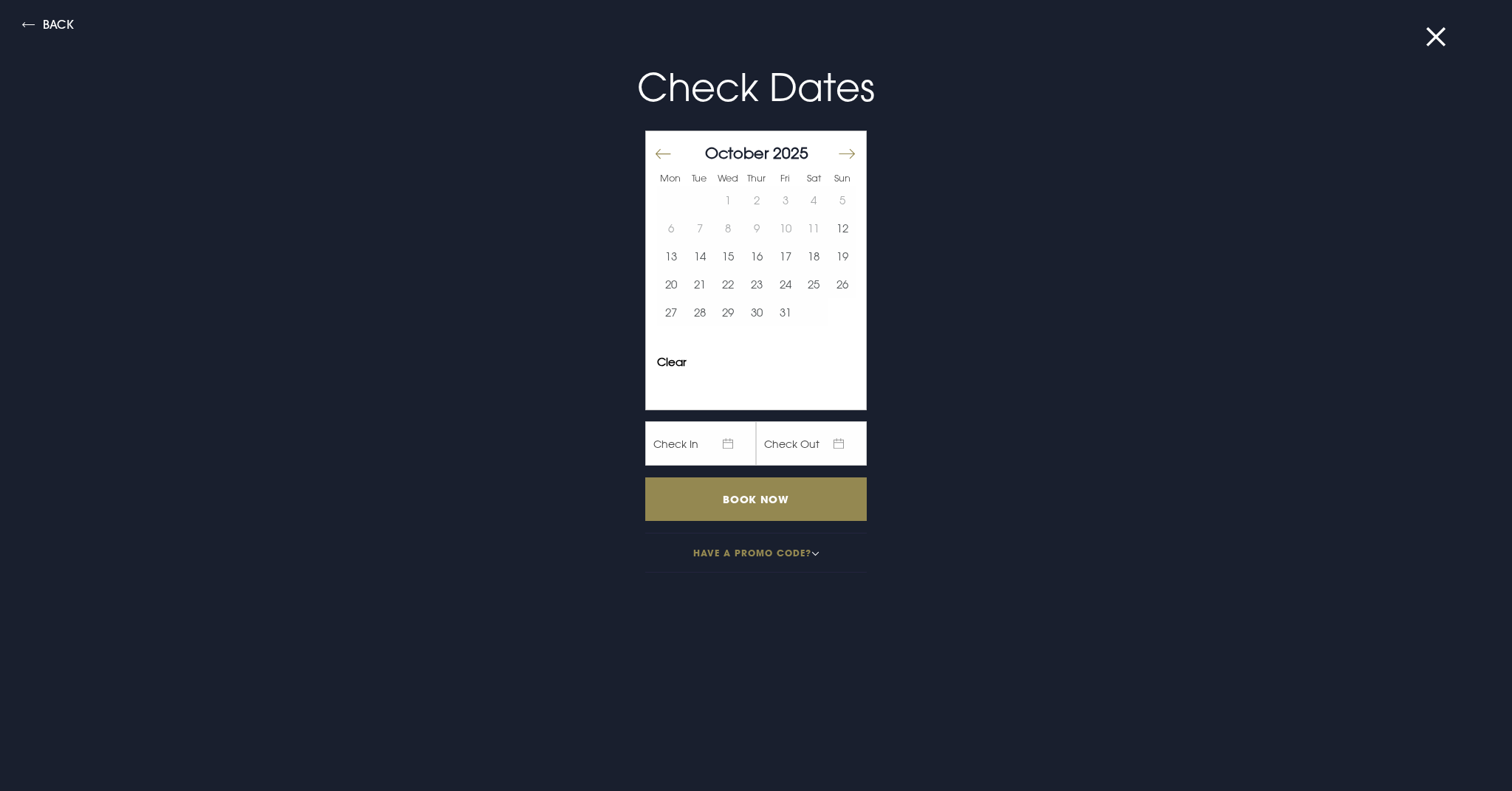
click at [851, 150] on button "Move forward to switch to the next month." at bounding box center [846, 154] width 18 height 31
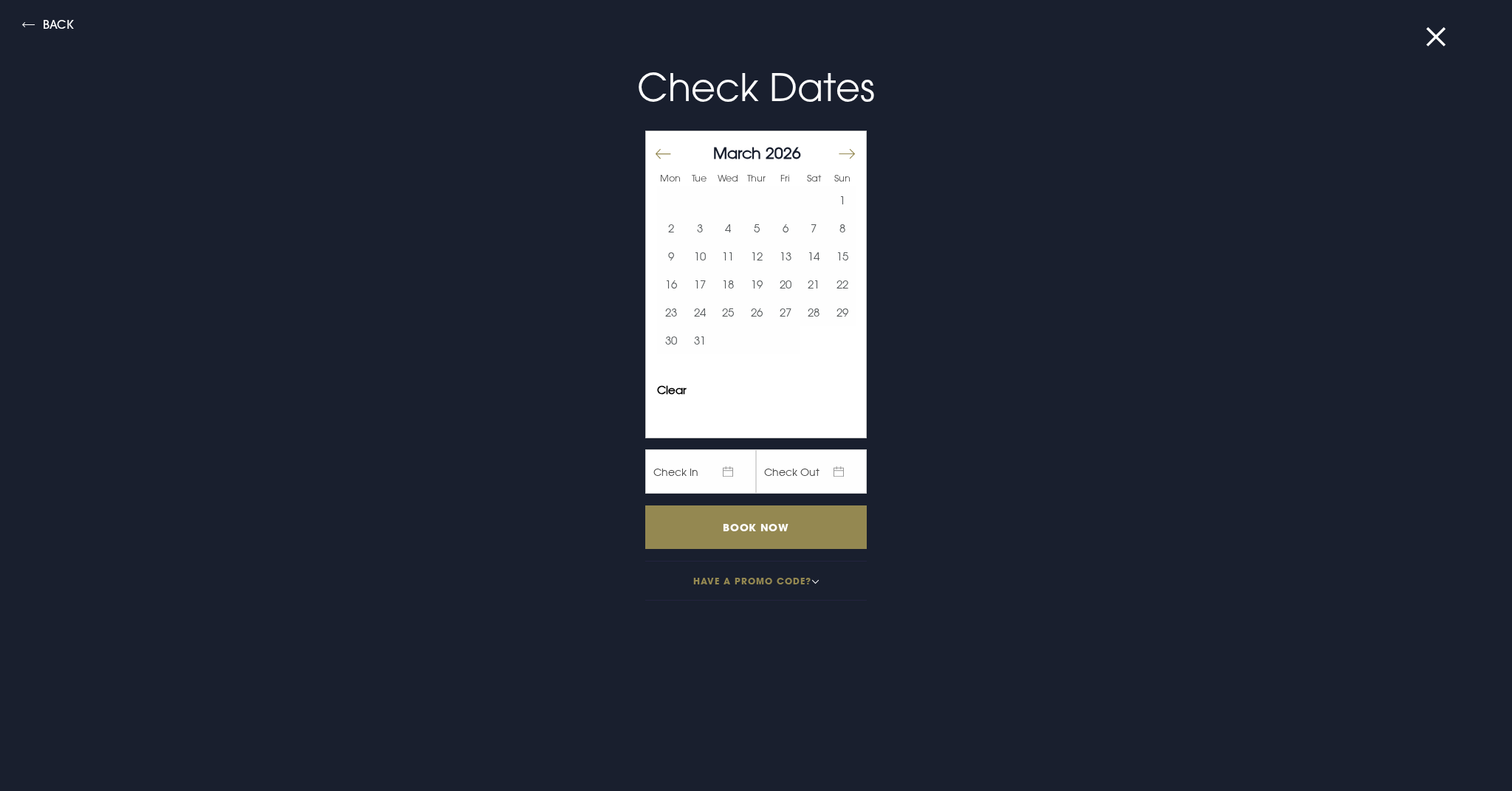
click at [851, 150] on button "Move forward to switch to the next month." at bounding box center [846, 154] width 18 height 31
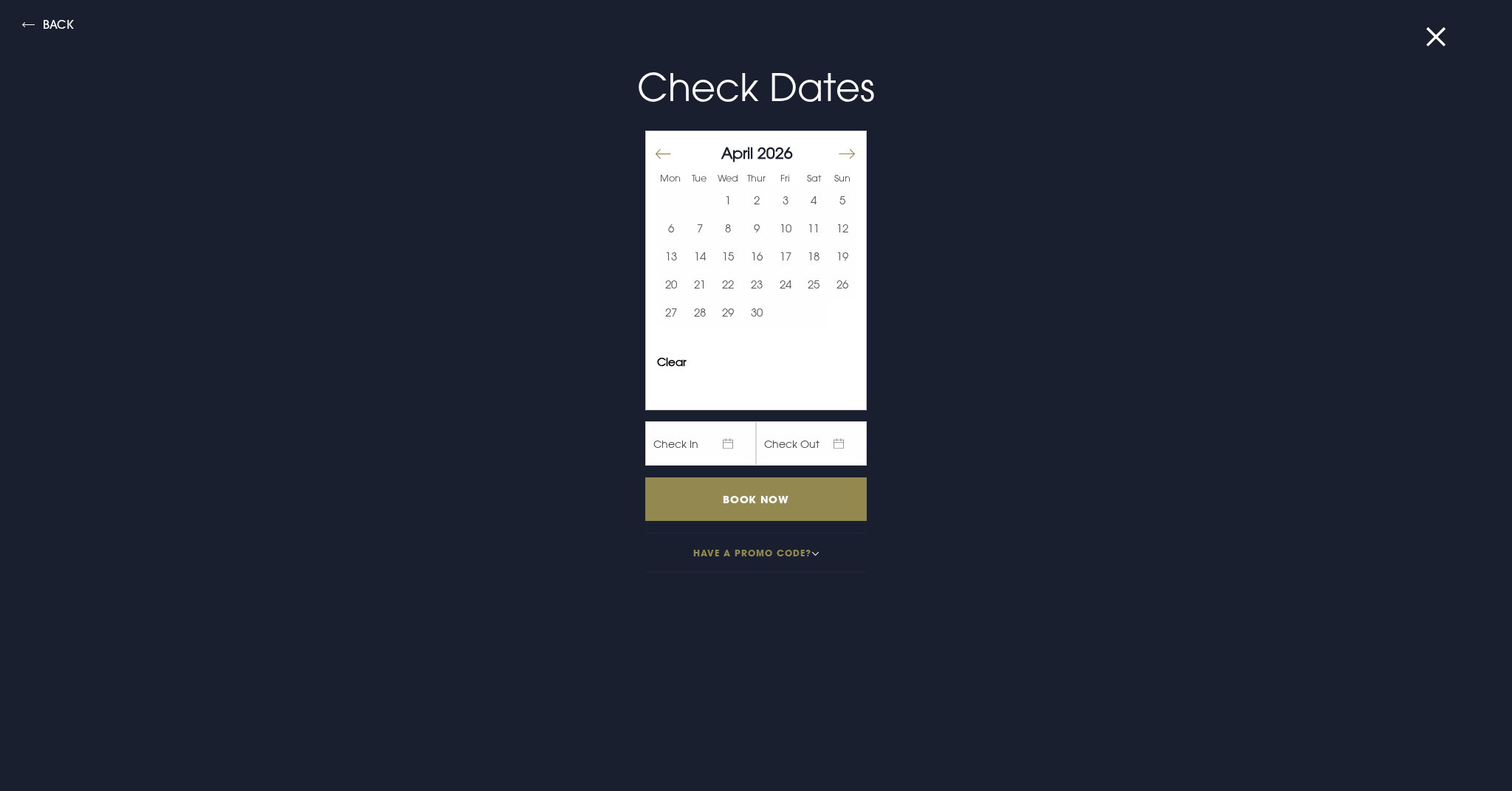
click at [851, 150] on button "Move forward to switch to the next month." at bounding box center [846, 154] width 18 height 31
click at [725, 289] on button "24" at bounding box center [728, 284] width 29 height 28
click at [763, 285] on button "25" at bounding box center [757, 284] width 29 height 28
click at [806, 516] on input "Book Now" at bounding box center [756, 499] width 222 height 44
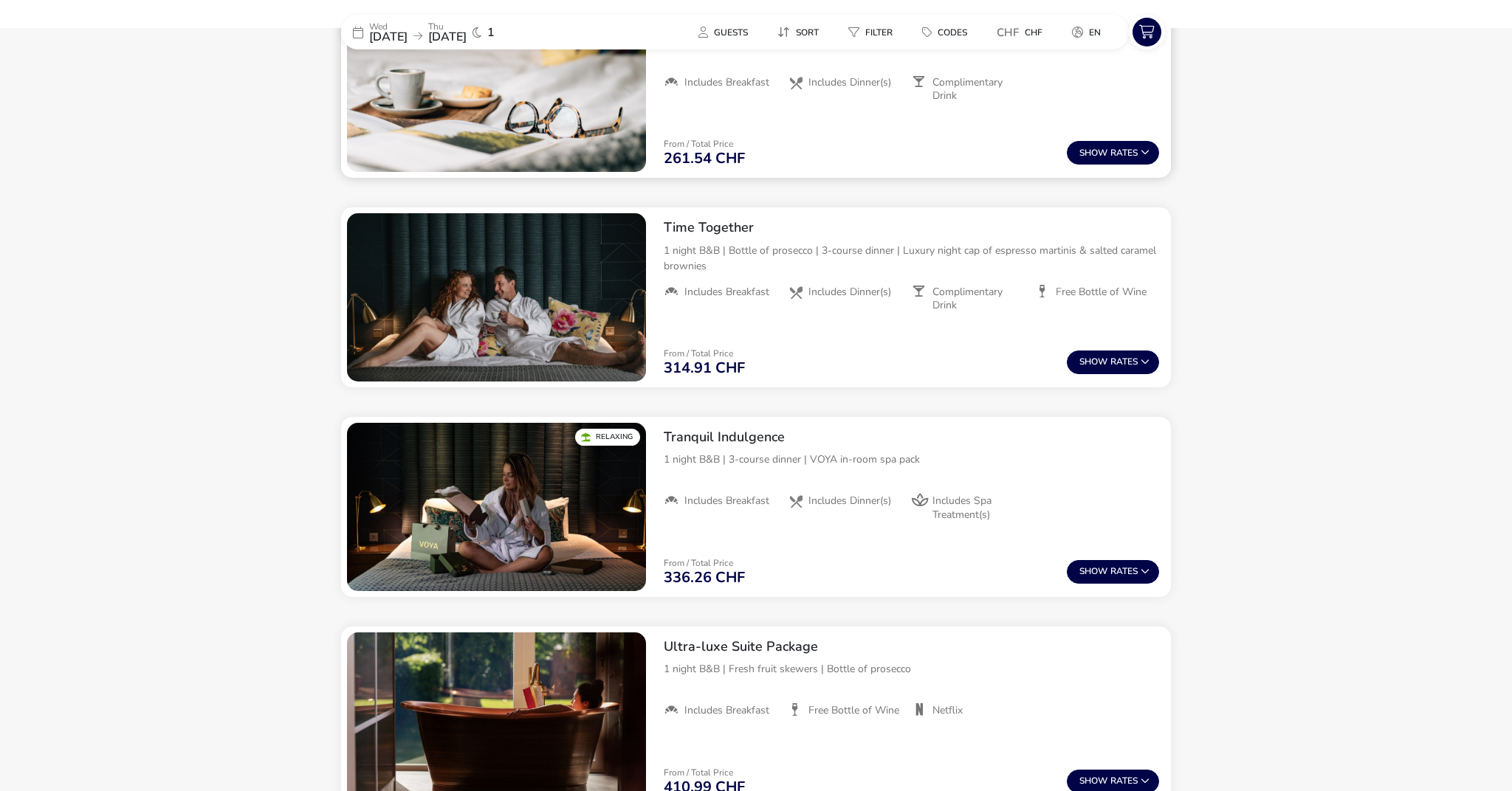
scroll to position [627, 0]
